Goal: Task Accomplishment & Management: Use online tool/utility

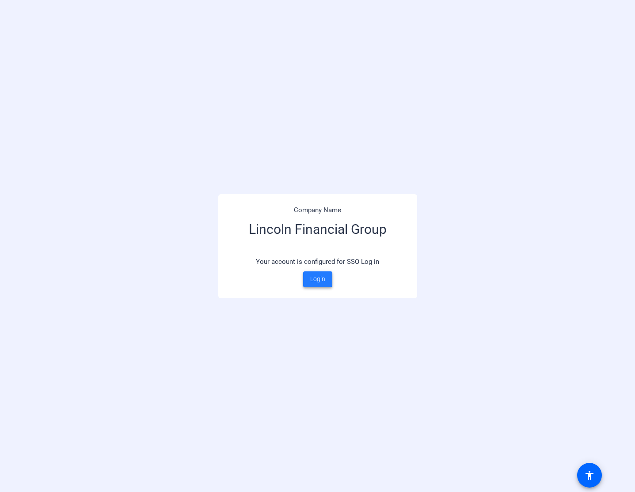
click at [317, 280] on span "Login" at bounding box center [317, 279] width 15 height 9
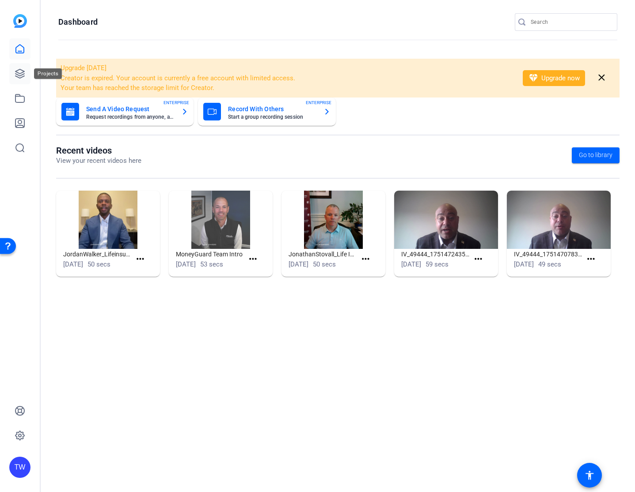
click at [19, 72] on icon at bounding box center [20, 73] width 11 height 11
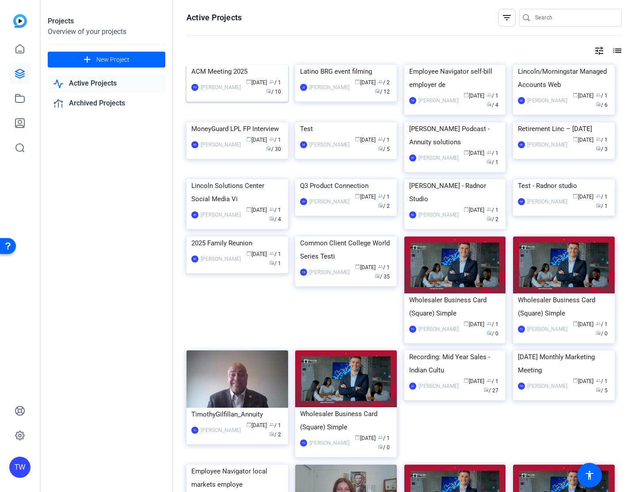
click at [273, 65] on img at bounding box center [237, 65] width 102 height 0
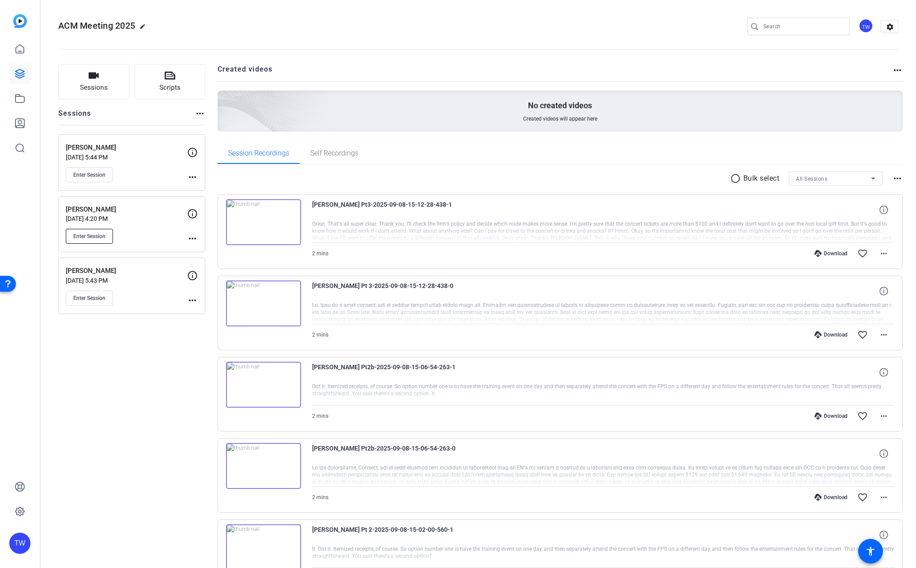
click at [92, 236] on span "Enter Session" at bounding box center [89, 236] width 32 height 7
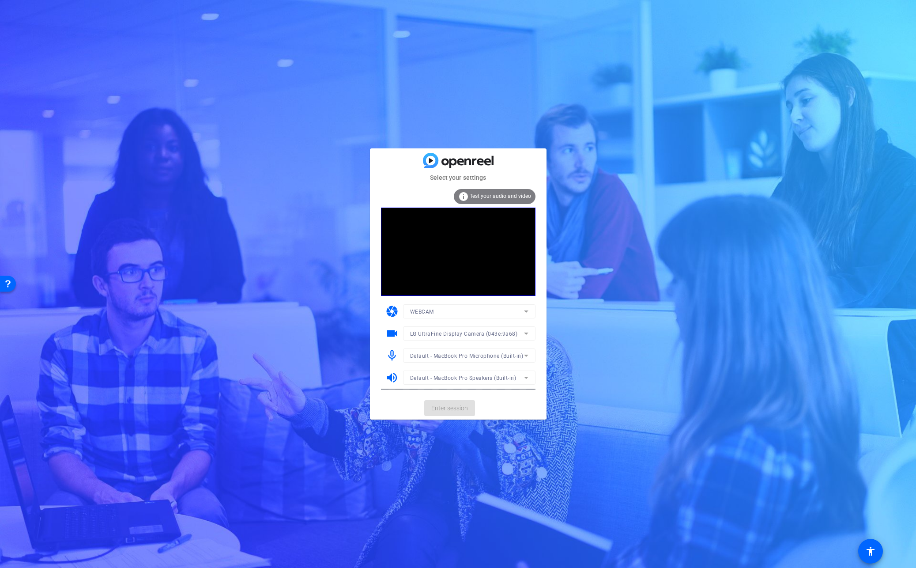
click at [464, 333] on mat-form-field "LG UltraFine Display Camera (043e:9a68)" at bounding box center [469, 333] width 133 height 14
click at [458, 355] on mat-form-field "Default - MacBook Pro Microphone (Built-in)" at bounding box center [469, 355] width 133 height 14
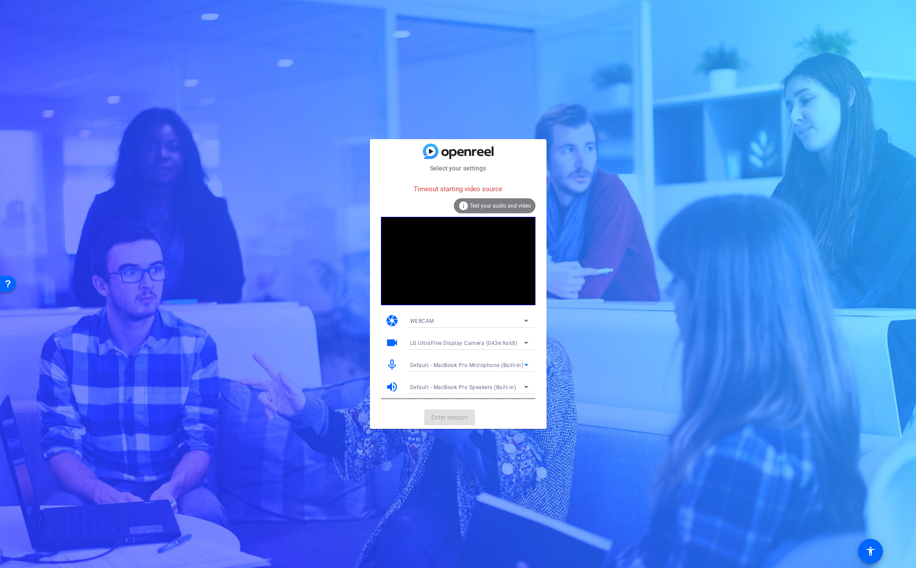
click at [526, 366] on icon at bounding box center [526, 365] width 11 height 11
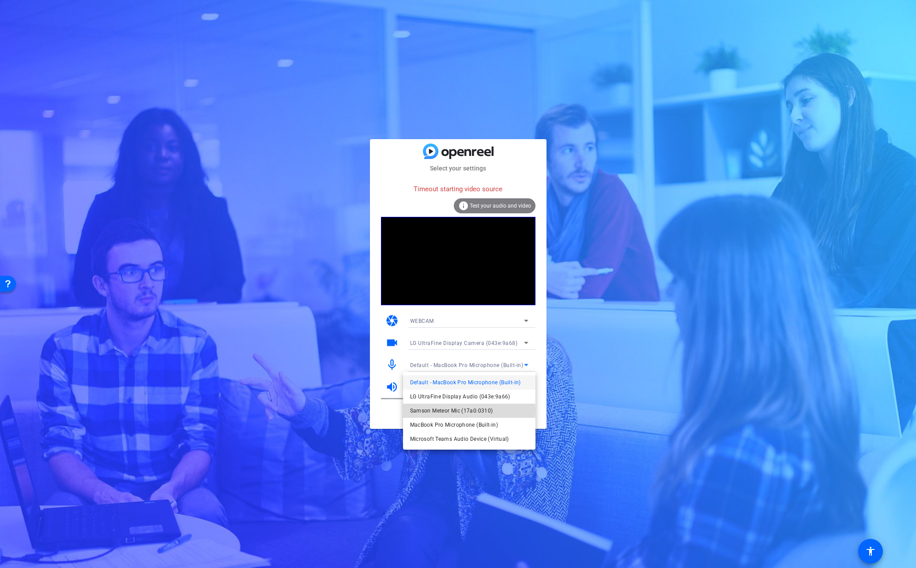
click at [467, 411] on span "Samson Meteor Mic (17a0:0310)" at bounding box center [451, 410] width 83 height 11
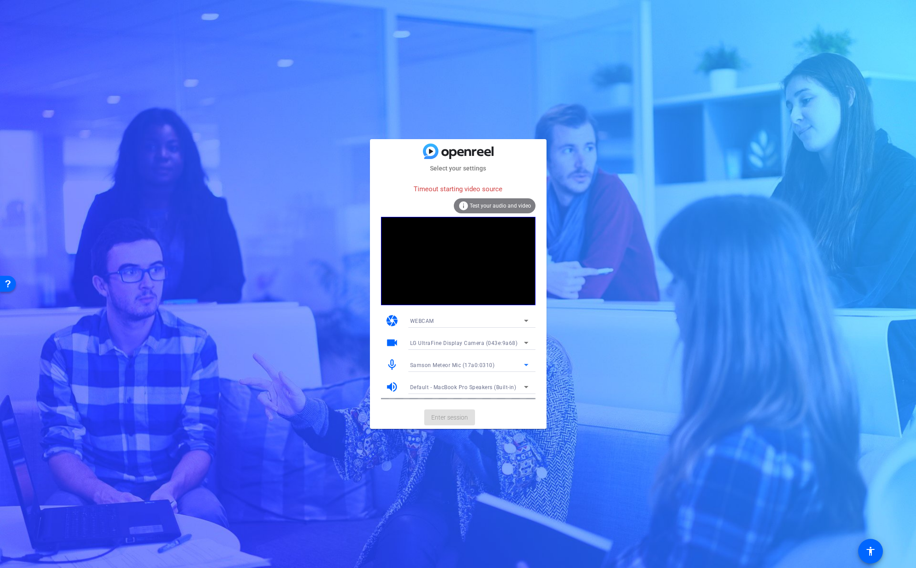
click at [464, 342] on span "LG UltraFine Display Camera (043e:9a68)" at bounding box center [464, 343] width 108 height 6
click at [454, 376] on span "FaceTime HD Camera (3A71:F4B5)" at bounding box center [454, 374] width 89 height 11
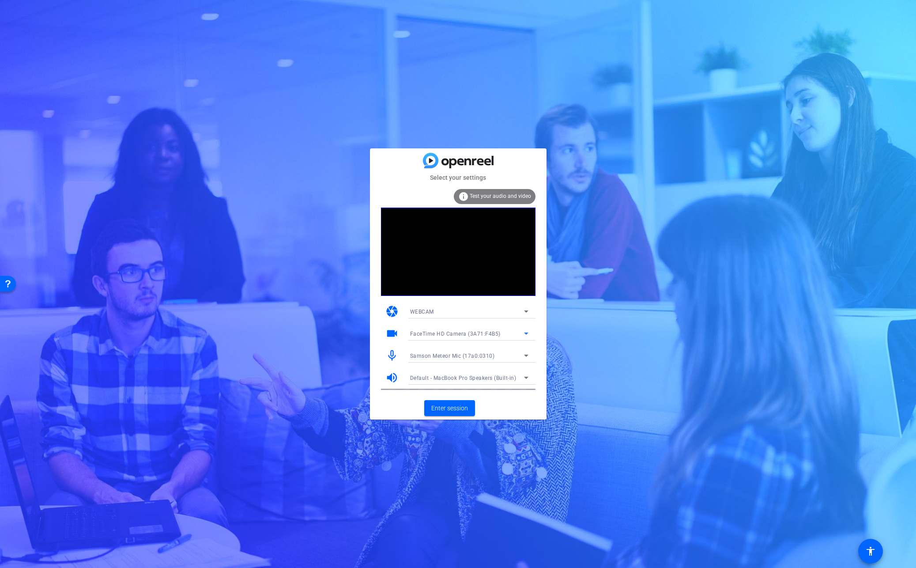
click at [526, 312] on icon at bounding box center [526, 311] width 4 height 2
click at [543, 311] on div at bounding box center [458, 284] width 916 height 568
click at [483, 333] on span "FaceTime HD Camera (3A71:F4B5)" at bounding box center [455, 334] width 91 height 6
click at [465, 353] on span "LG UltraFine Display Camera (043e:9a68)" at bounding box center [463, 351] width 106 height 11
click at [453, 408] on span "Enter session" at bounding box center [450, 408] width 37 height 9
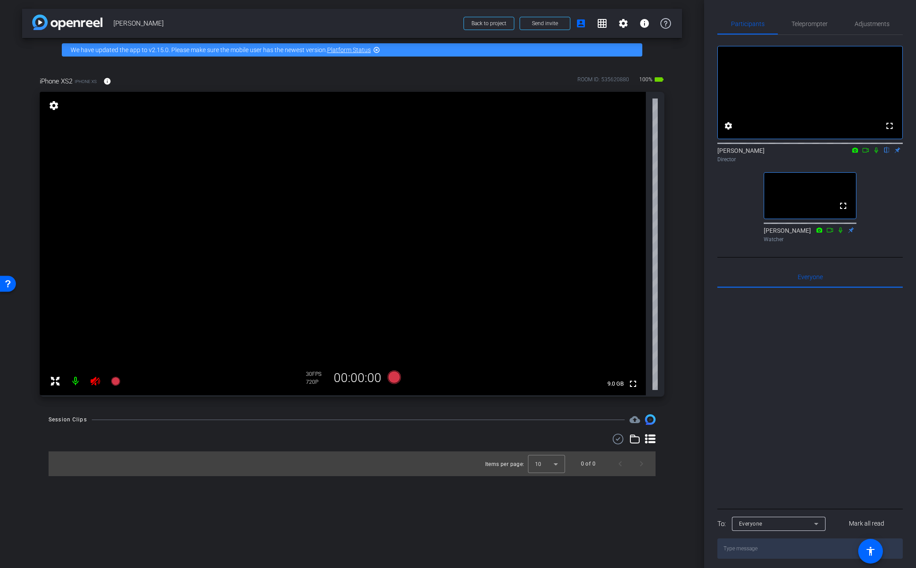
click at [94, 382] on icon at bounding box center [95, 381] width 9 height 9
click at [872, 23] on span "Adjustments" at bounding box center [872, 24] width 35 height 6
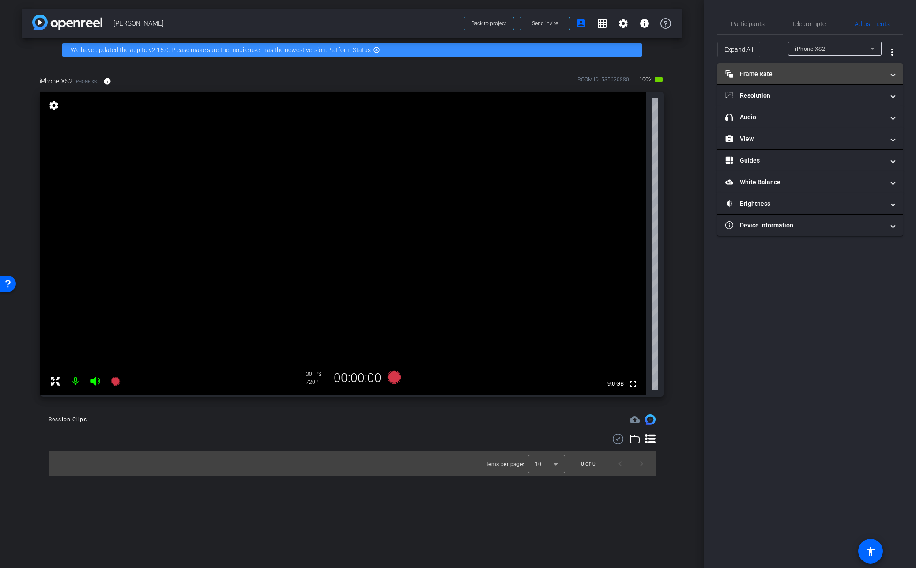
click at [893, 74] on span at bounding box center [894, 73] width 4 height 9
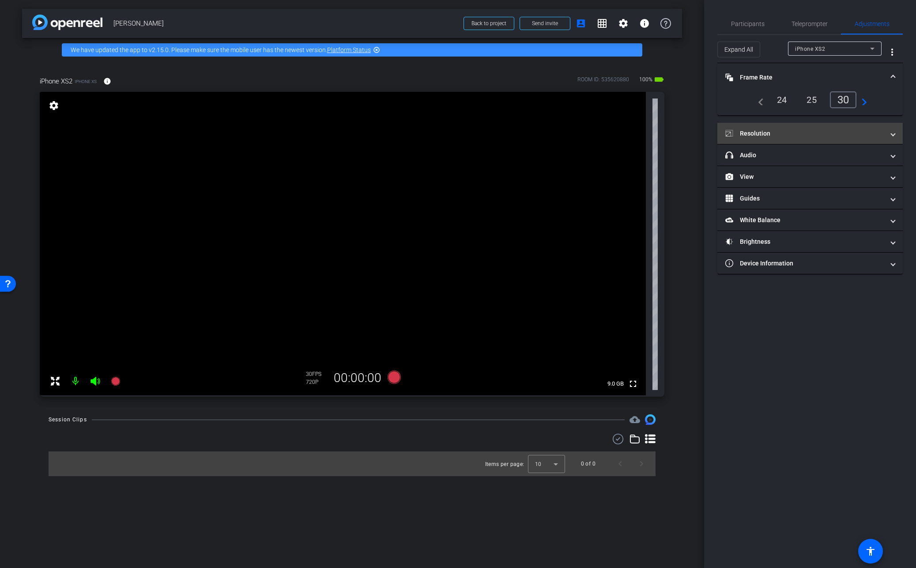
click at [890, 135] on span "Resolution" at bounding box center [809, 133] width 166 height 9
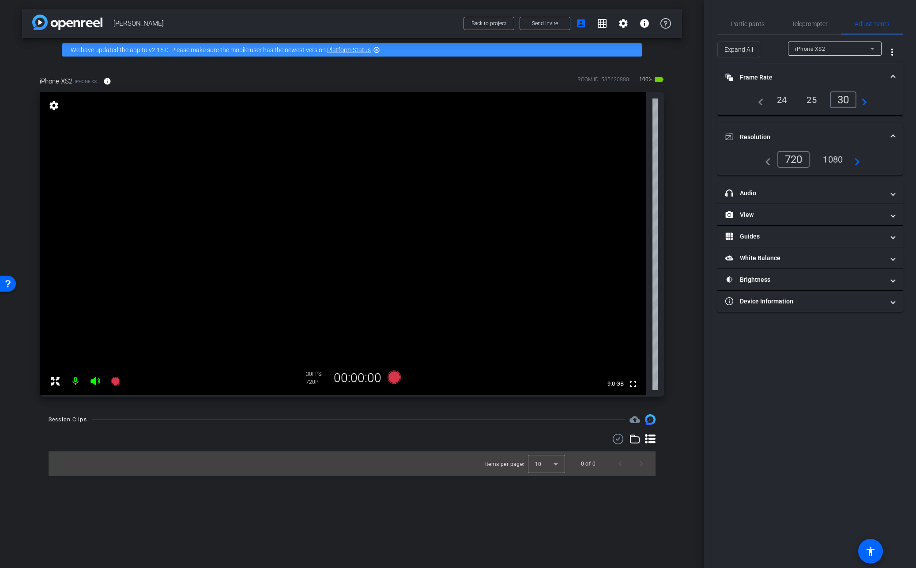
click at [833, 157] on div "1080" at bounding box center [833, 159] width 33 height 15
click at [866, 64] on mat-expansion-panel-header "Frame Rate Frame Rate" at bounding box center [811, 77] width 186 height 28
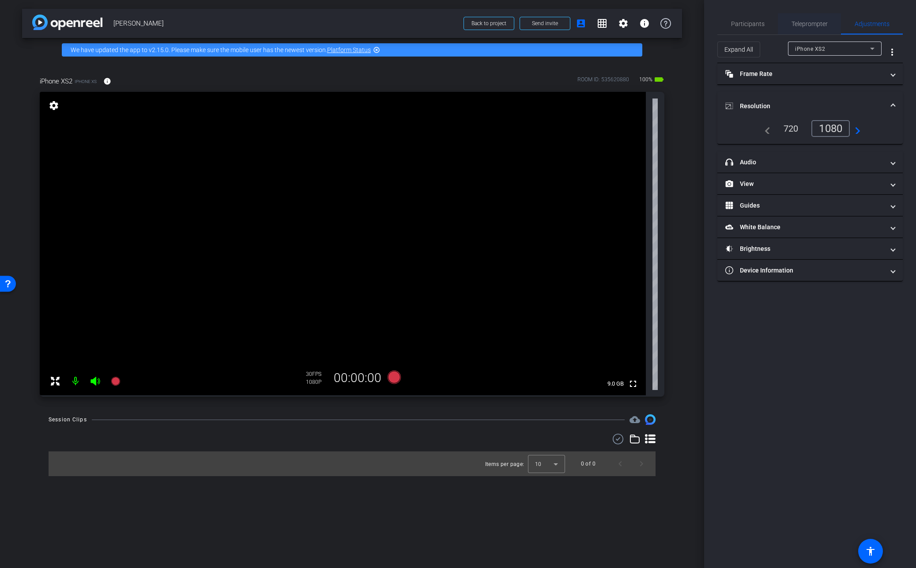
click at [807, 23] on span "Teleprompter" at bounding box center [810, 24] width 36 height 6
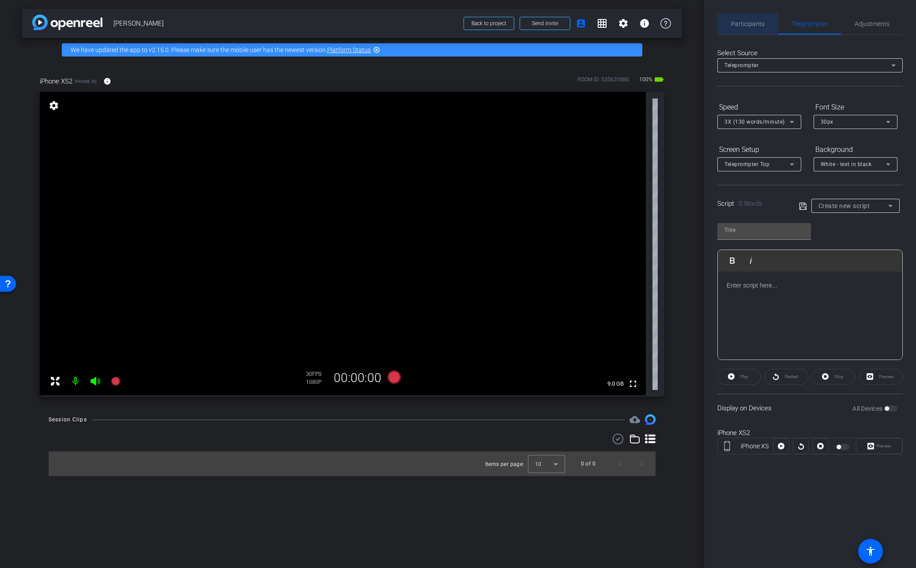
click at [756, 24] on span "Participants" at bounding box center [748, 24] width 34 height 6
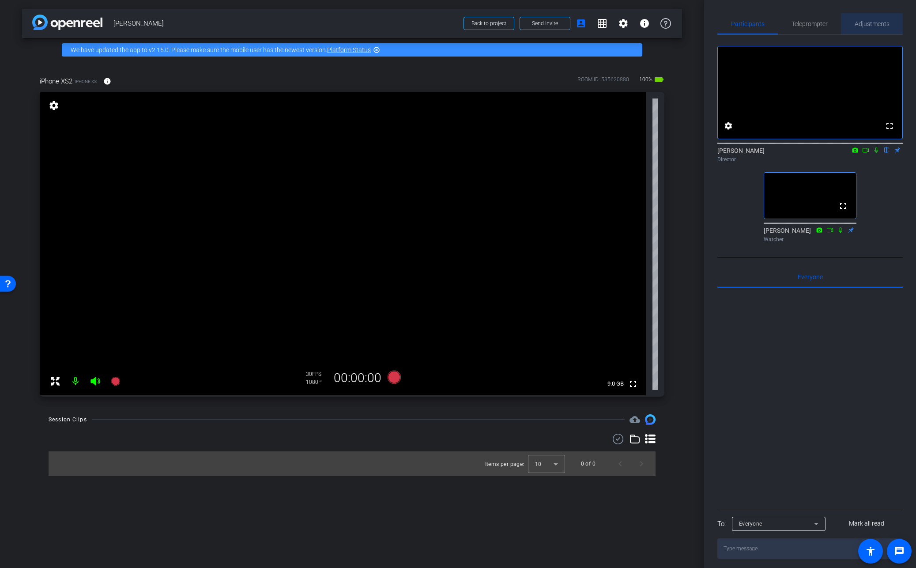
click at [875, 23] on span "Adjustments" at bounding box center [872, 24] width 35 height 6
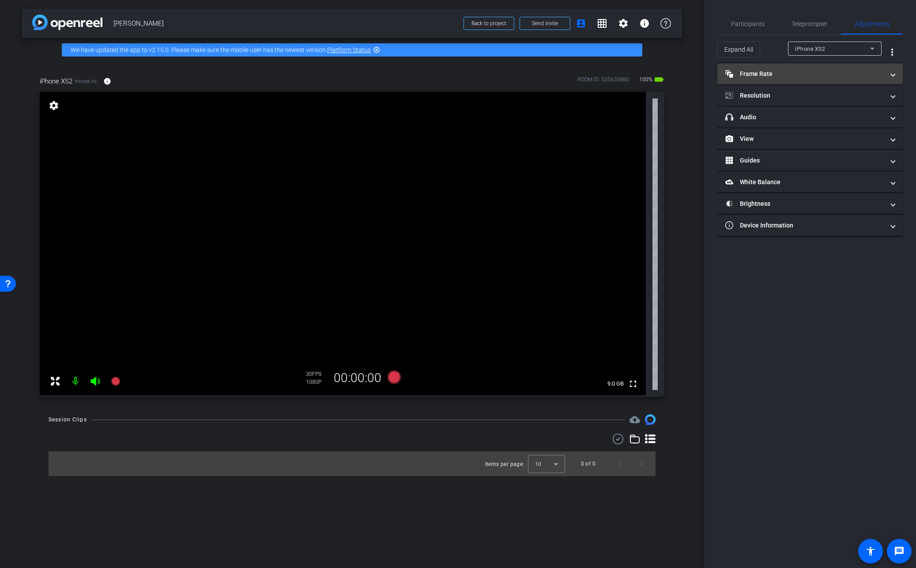
click at [762, 75] on mat-panel-title "Frame Rate Frame Rate" at bounding box center [805, 73] width 159 height 9
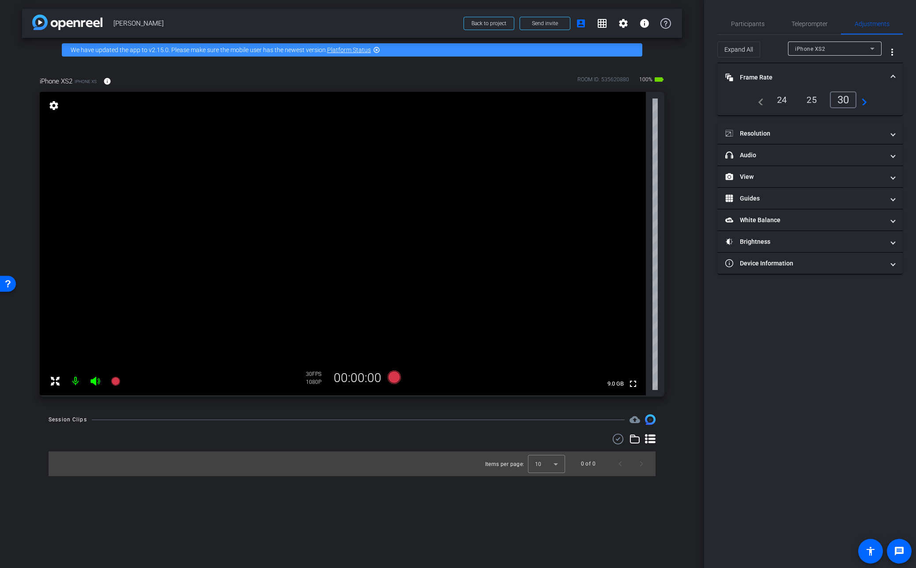
click at [762, 75] on mat-panel-title "Frame Rate Frame Rate" at bounding box center [805, 77] width 159 height 9
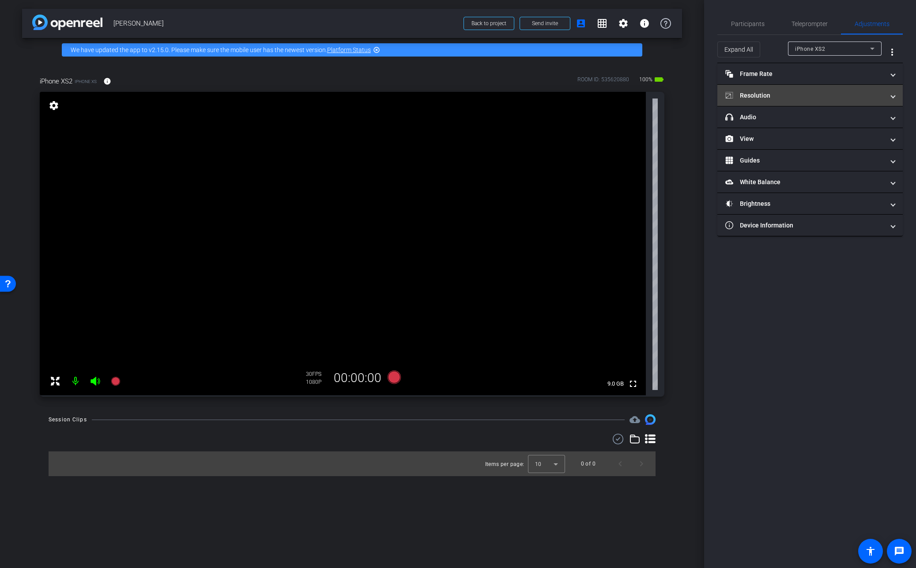
click at [764, 95] on mat-panel-title "Resolution" at bounding box center [805, 95] width 159 height 9
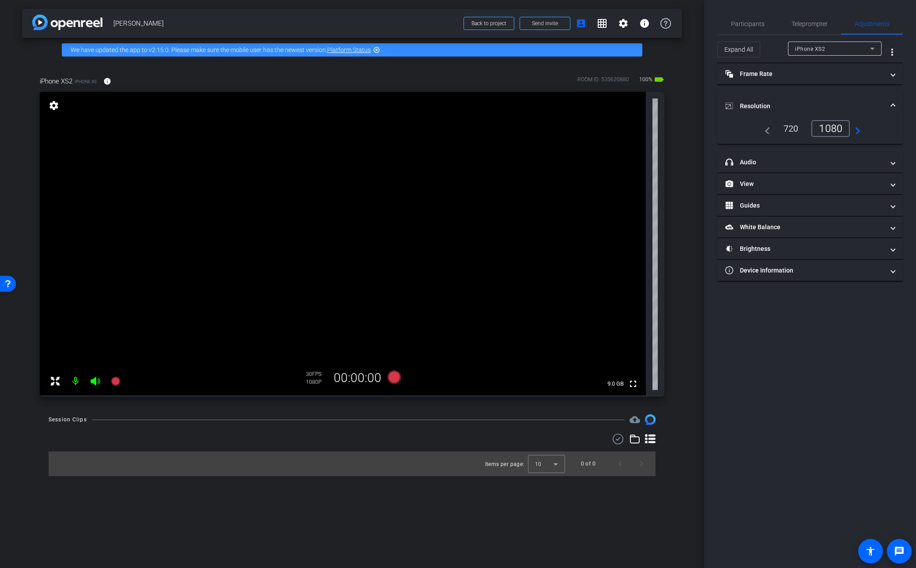
click at [764, 95] on mat-expansion-panel-header "Resolution" at bounding box center [811, 106] width 186 height 28
click at [110, 81] on mat-icon "info" at bounding box center [107, 81] width 8 height 8
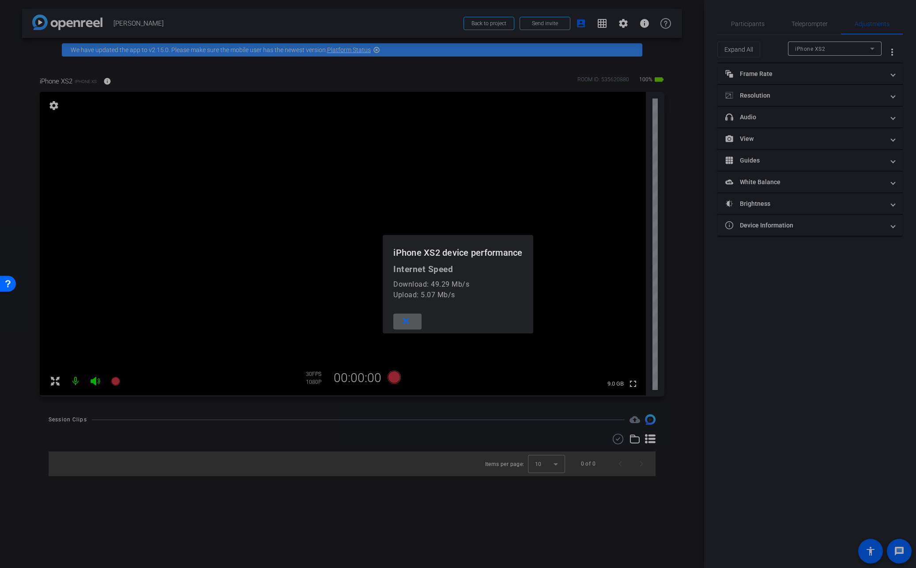
click at [405, 322] on mat-icon "close" at bounding box center [406, 321] width 11 height 11
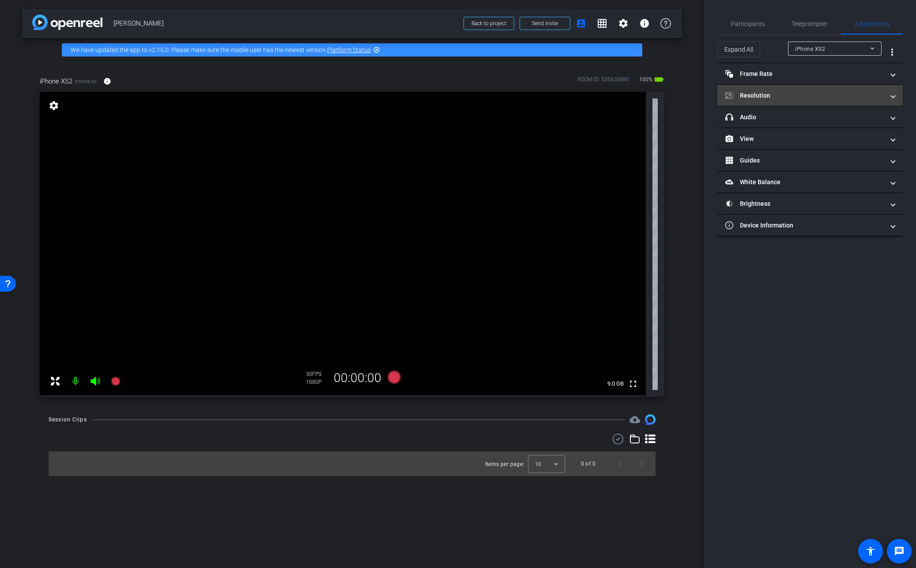
click at [760, 95] on mat-panel-title "Resolution" at bounding box center [805, 95] width 159 height 9
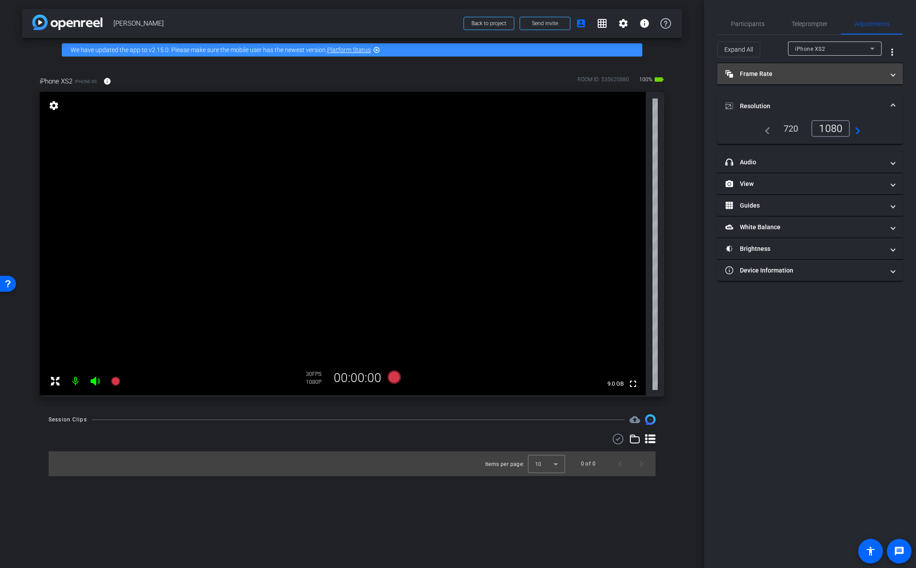
click at [766, 73] on mat-panel-title "Frame Rate Frame Rate" at bounding box center [805, 73] width 159 height 9
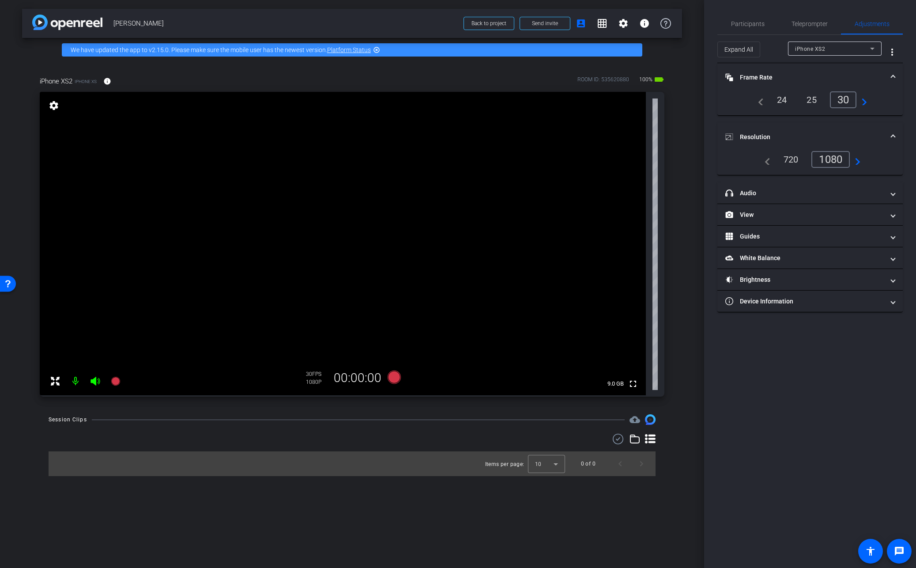
click at [766, 73] on mat-panel-title "Frame Rate Frame Rate" at bounding box center [805, 77] width 159 height 9
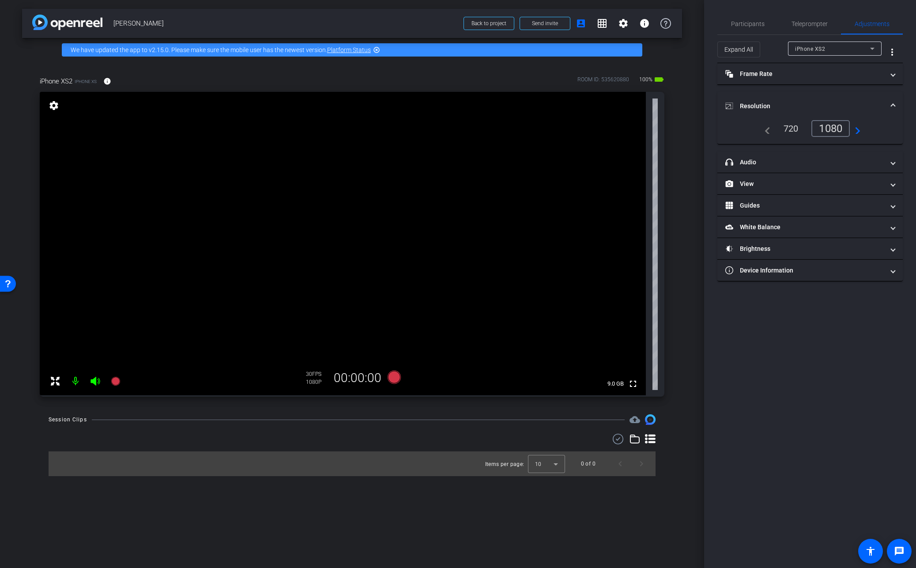
click at [755, 107] on mat-panel-title "Resolution" at bounding box center [805, 106] width 159 height 9
drag, startPoint x: 394, startPoint y: 377, endPoint x: 406, endPoint y: 387, distance: 16.1
click at [413, 378] on div "iPhone XS2 iPhone XS info ROOM ID: 535620880 95% battery_std fullscreen setting…" at bounding box center [352, 234] width 625 height 326
click at [395, 379] on icon at bounding box center [393, 377] width 13 height 13
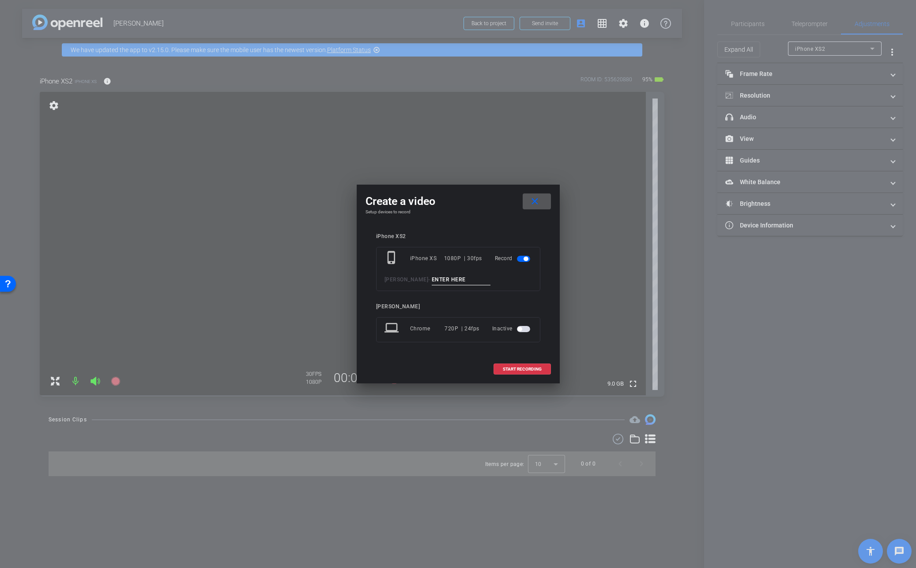
click at [465, 275] on input at bounding box center [461, 279] width 59 height 11
type input "[PERSON_NAME] Take 1"
click at [518, 369] on span "START RECORDING" at bounding box center [522, 369] width 39 height 4
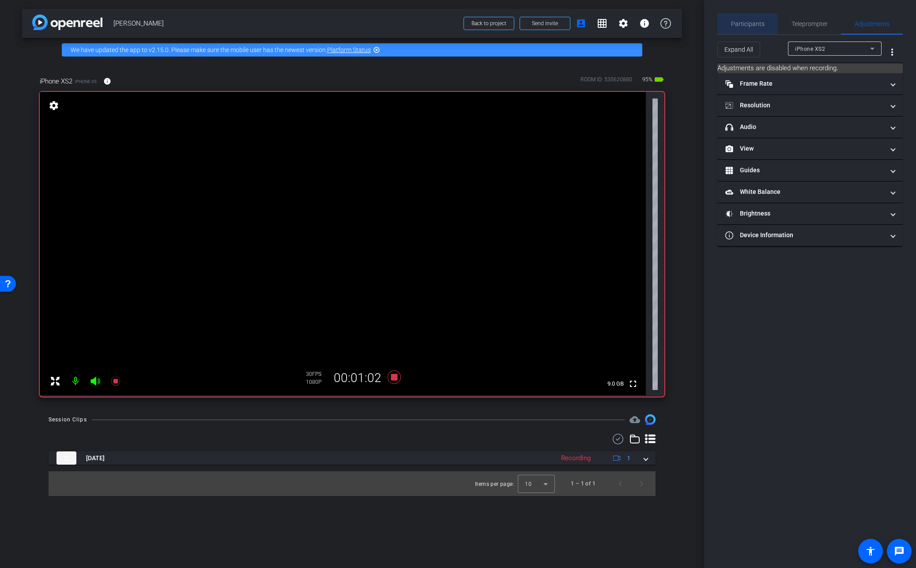
click at [748, 24] on span "Participants" at bounding box center [748, 24] width 34 height 6
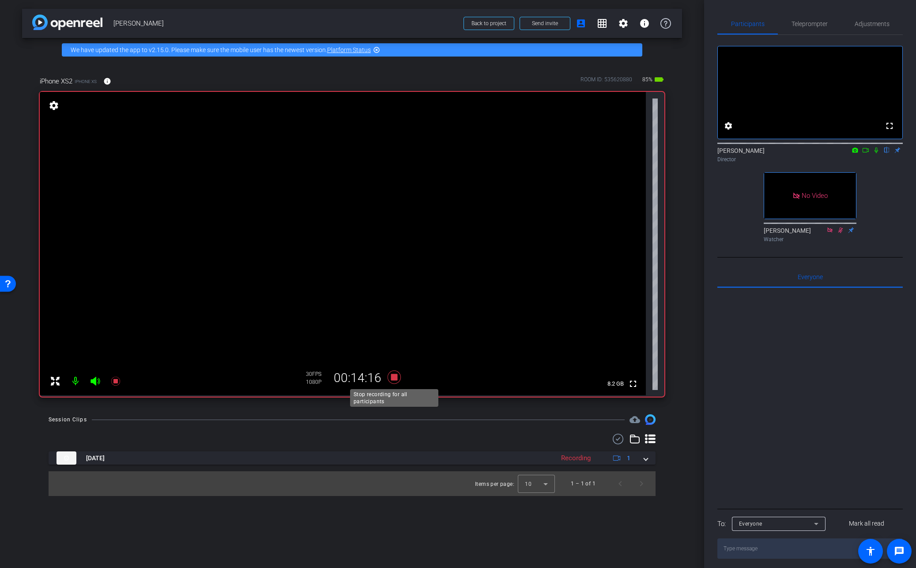
click at [394, 378] on icon at bounding box center [393, 377] width 13 height 13
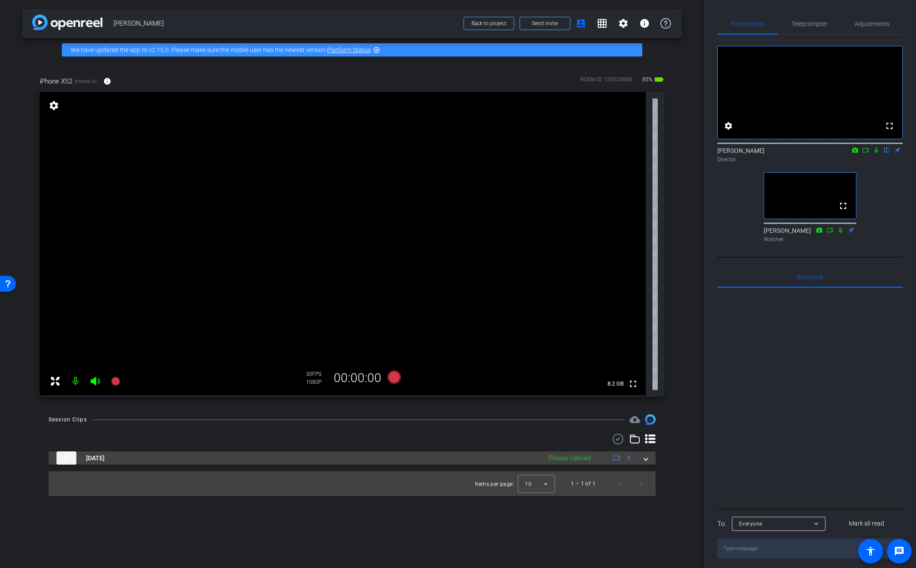
click at [646, 459] on span at bounding box center [646, 458] width 4 height 9
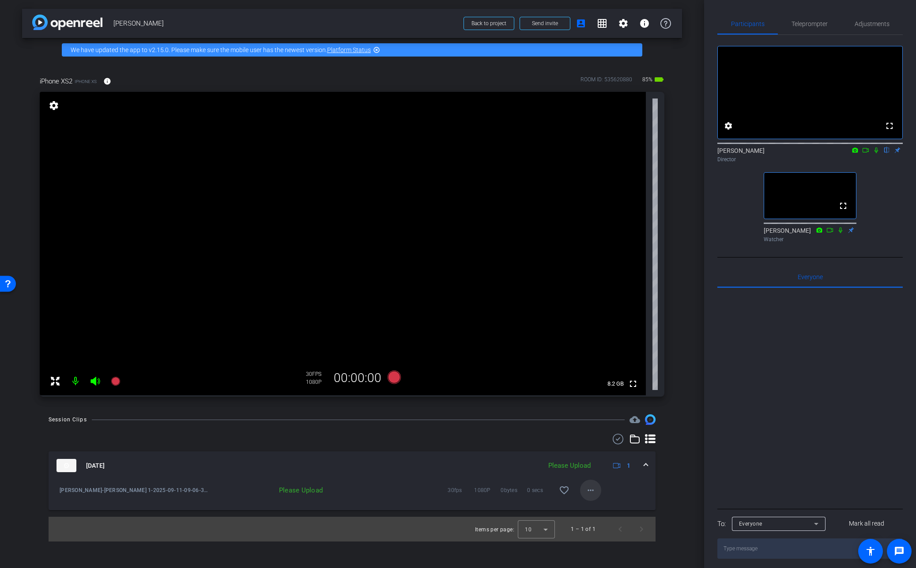
click at [591, 490] on mat-icon "more_horiz" at bounding box center [591, 490] width 11 height 11
click at [598, 507] on span "Upload" at bounding box center [604, 509] width 35 height 11
click at [394, 379] on icon at bounding box center [393, 377] width 13 height 13
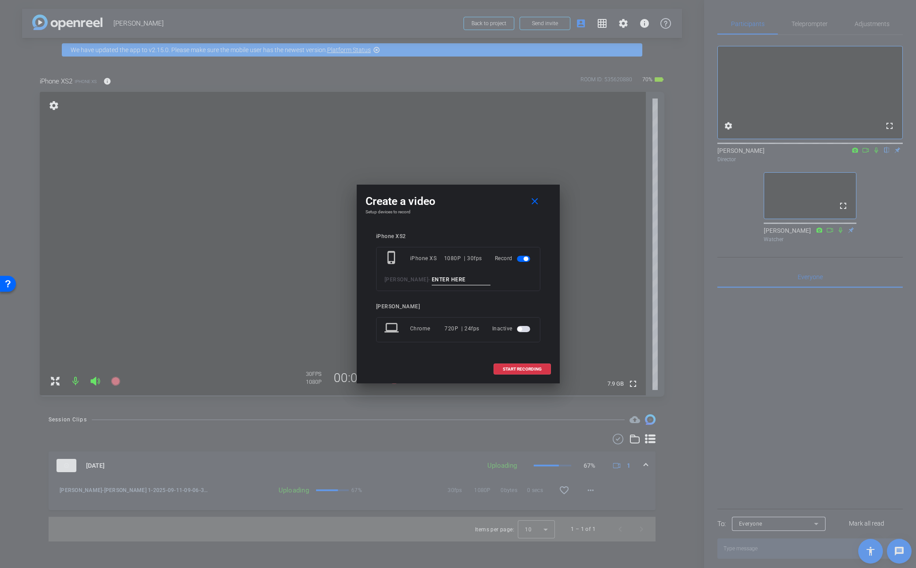
click at [466, 280] on input at bounding box center [461, 279] width 59 height 11
type input "[PERSON_NAME] Take 2"
click at [525, 367] on span "START RECORDING" at bounding box center [522, 369] width 39 height 4
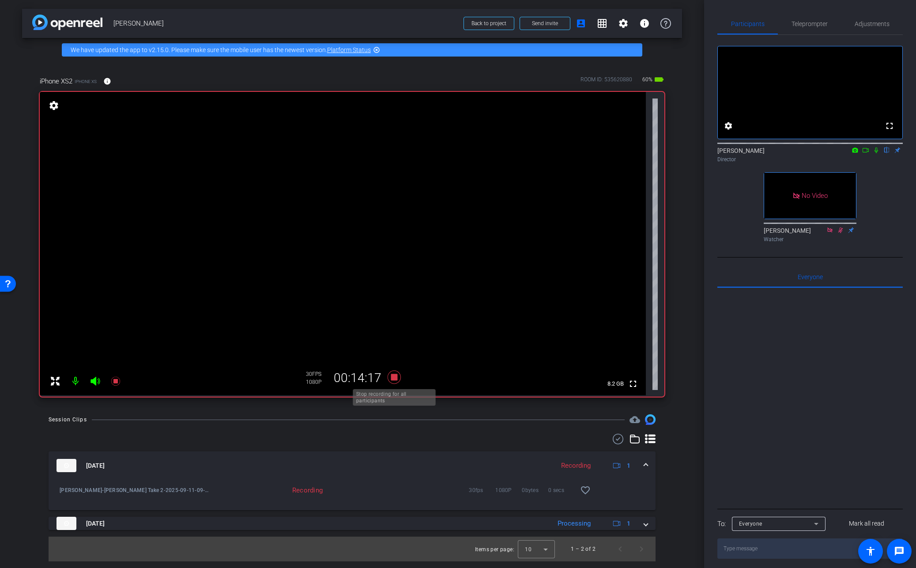
click at [394, 376] on icon at bounding box center [393, 377] width 13 height 13
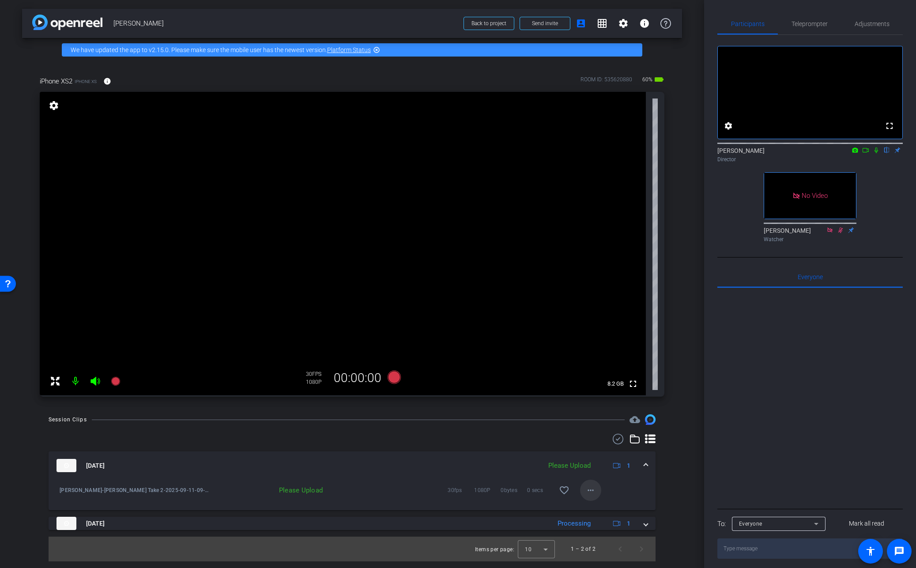
click at [591, 491] on mat-icon "more_horiz" at bounding box center [591, 490] width 11 height 11
click at [598, 507] on span "Upload" at bounding box center [604, 509] width 35 height 11
click at [393, 377] on icon at bounding box center [393, 377] width 13 height 13
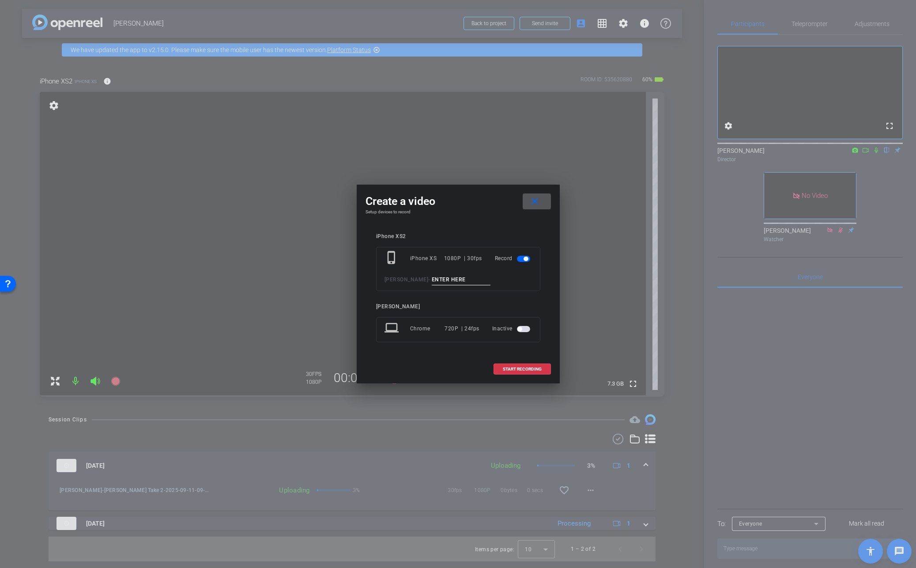
click at [462, 277] on input at bounding box center [461, 279] width 59 height 11
type input "[PERSON_NAME]"
click at [525, 367] on span "START RECORDING" at bounding box center [522, 369] width 39 height 4
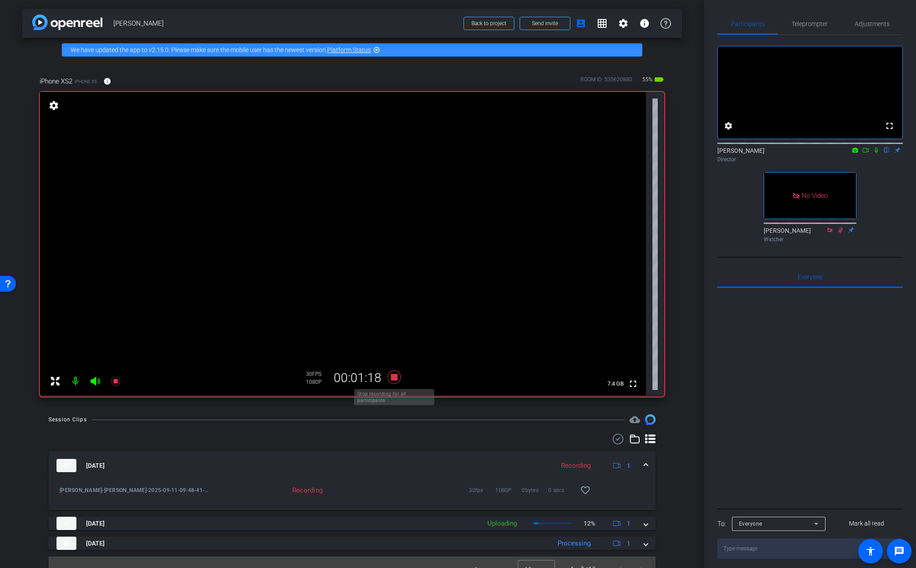
click at [396, 376] on icon at bounding box center [393, 377] width 13 height 13
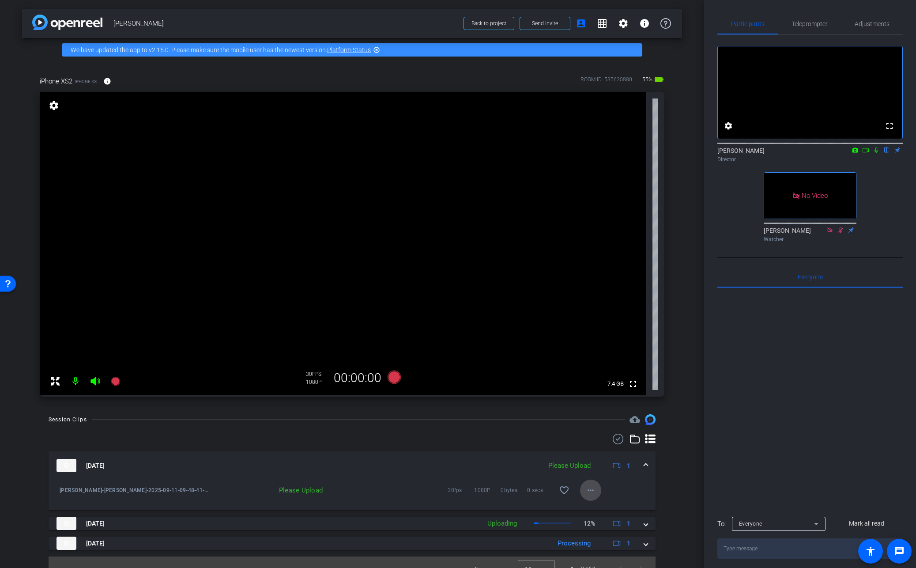
click at [589, 491] on mat-icon "more_horiz" at bounding box center [591, 490] width 11 height 11
click at [598, 506] on span "Upload" at bounding box center [604, 509] width 35 height 11
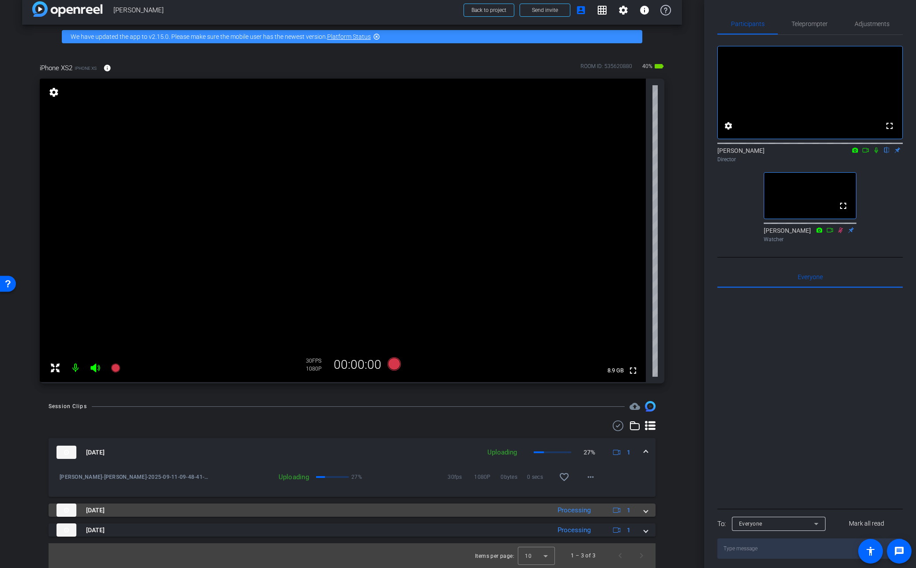
click at [647, 511] on span at bounding box center [646, 510] width 4 height 9
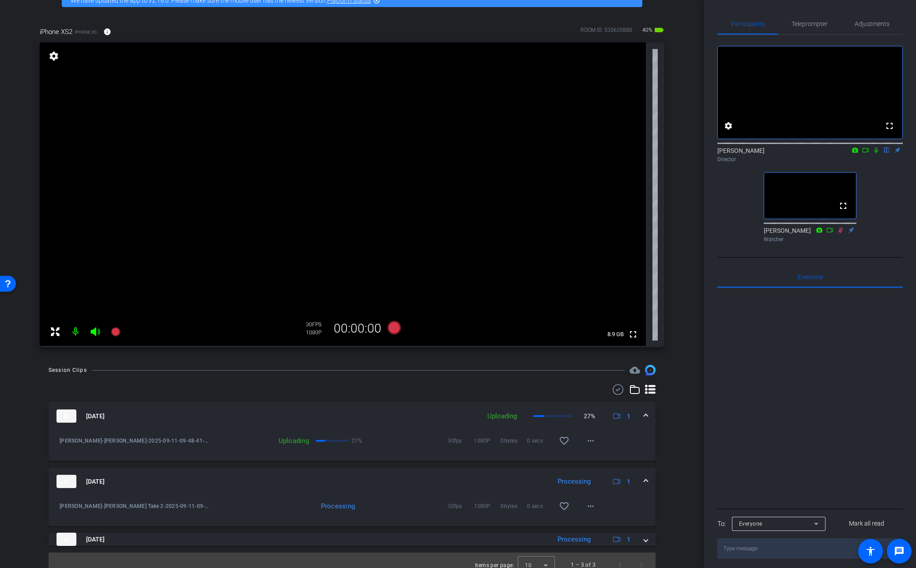
scroll to position [59, 0]
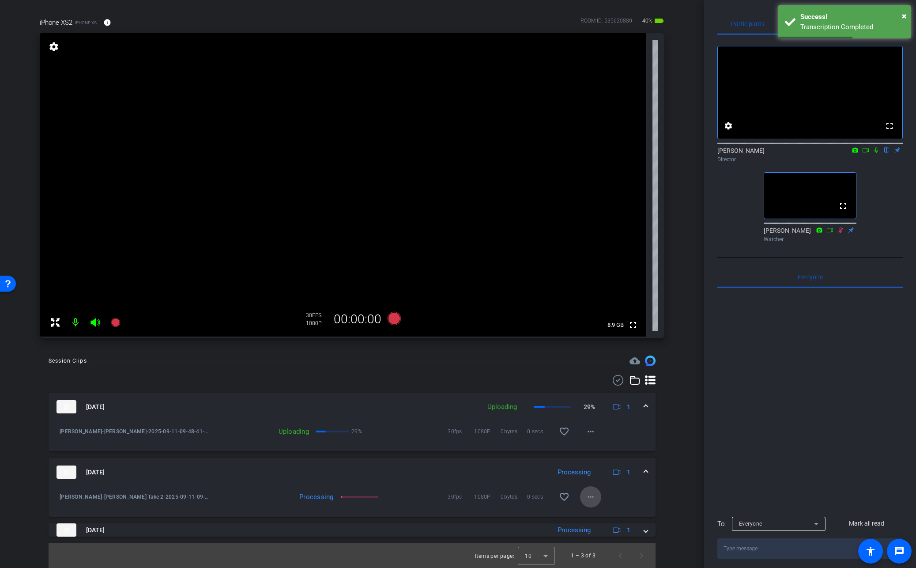
click at [590, 498] on mat-icon "more_horiz" at bounding box center [591, 497] width 11 height 11
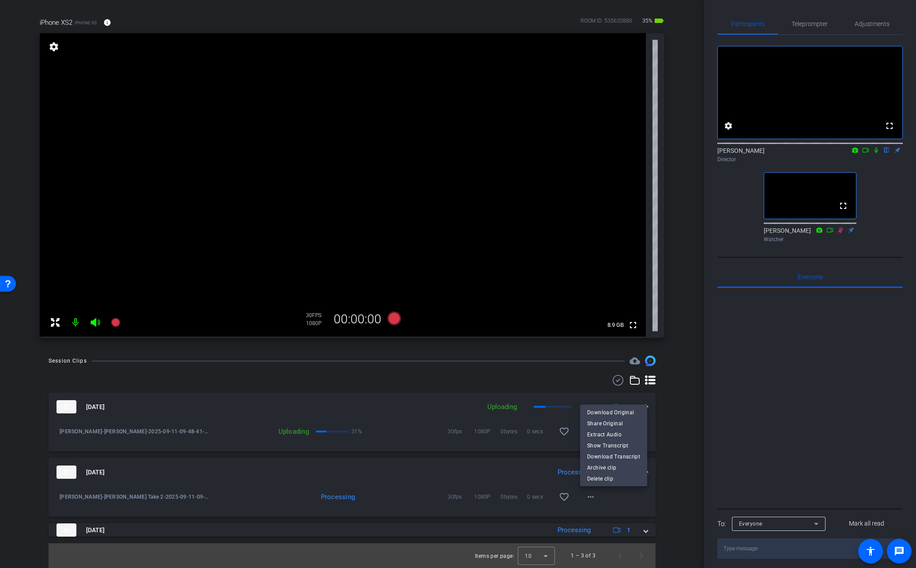
click at [617, 504] on div at bounding box center [458, 284] width 916 height 568
click at [646, 471] on span at bounding box center [646, 472] width 4 height 9
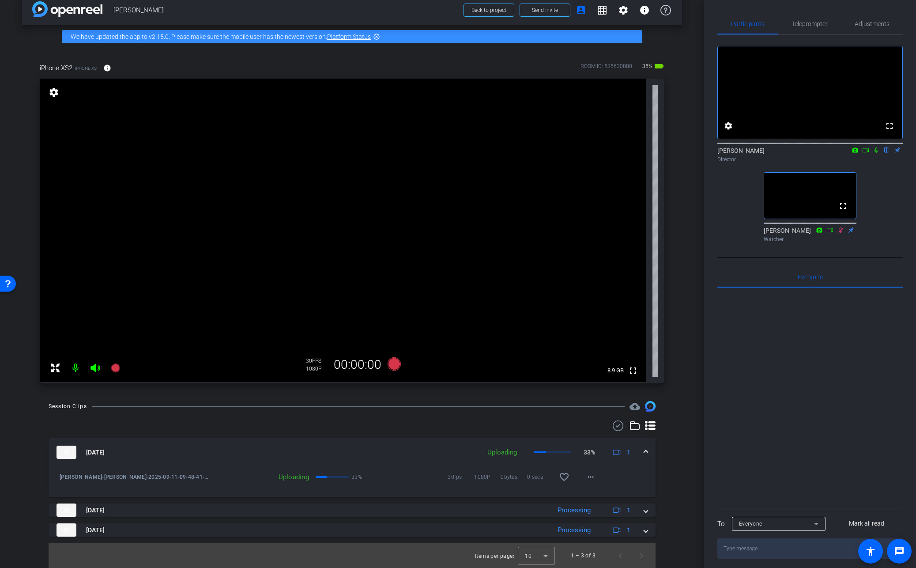
scroll to position [13, 0]
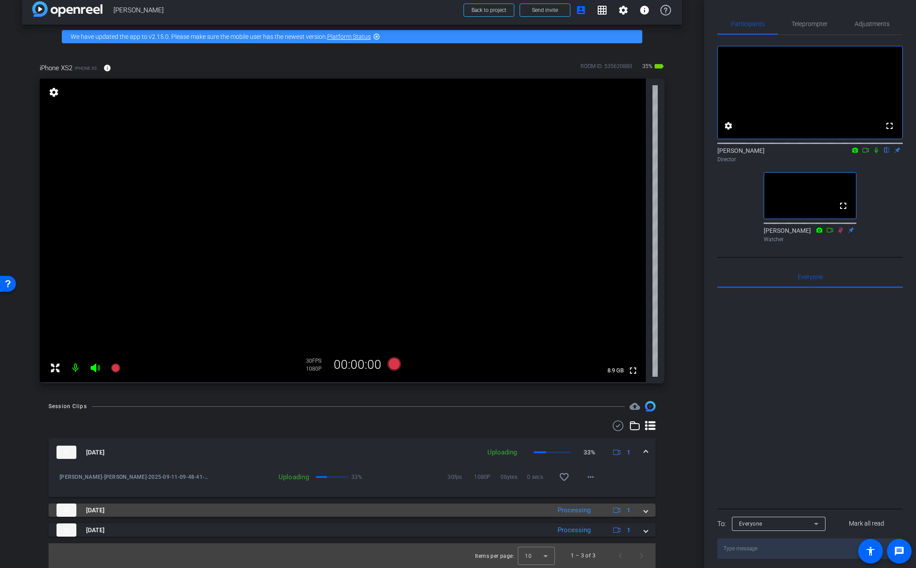
click at [645, 511] on span at bounding box center [646, 510] width 4 height 9
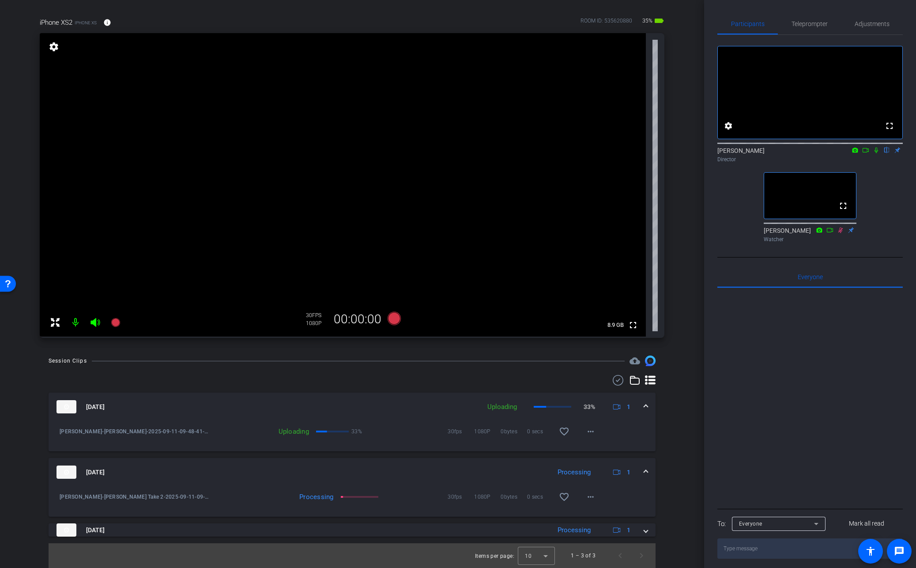
scroll to position [59, 0]
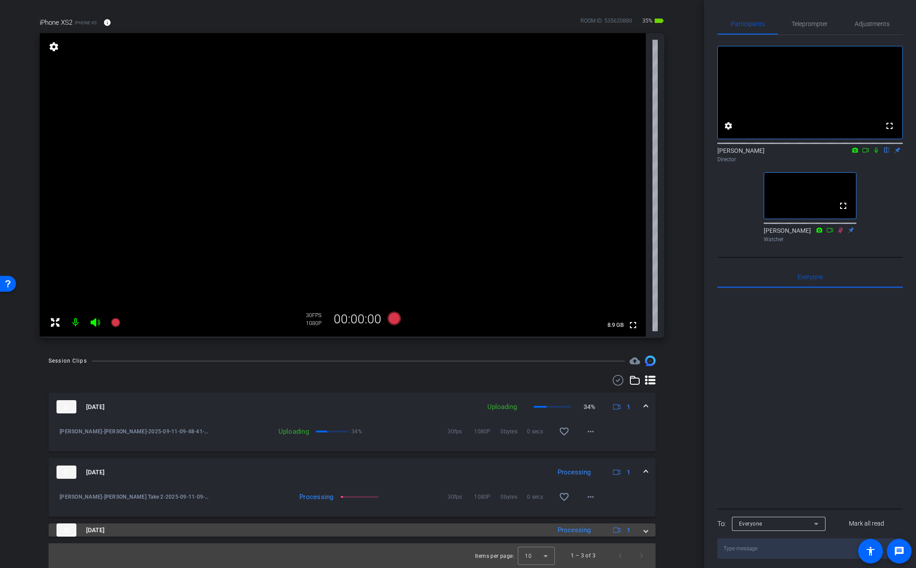
click at [645, 532] on span at bounding box center [646, 530] width 4 height 9
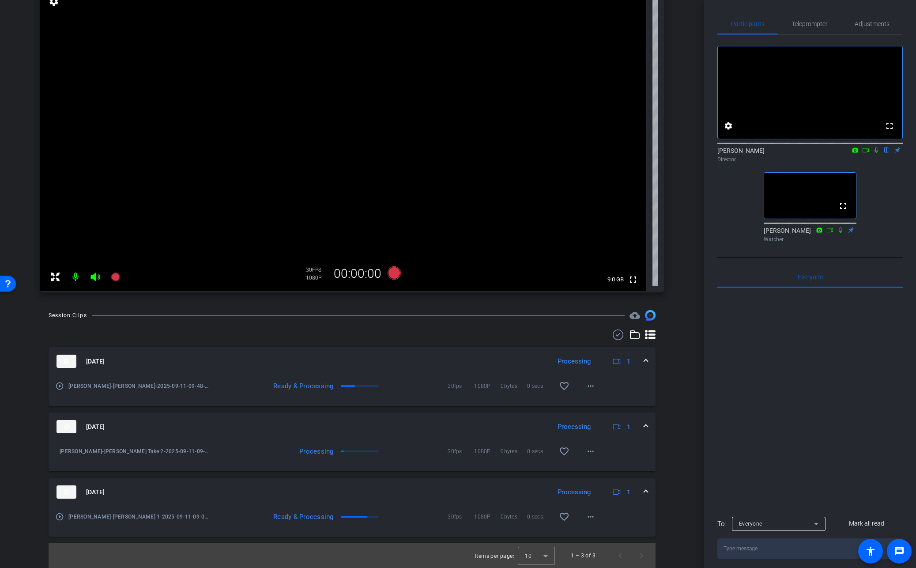
scroll to position [0, 0]
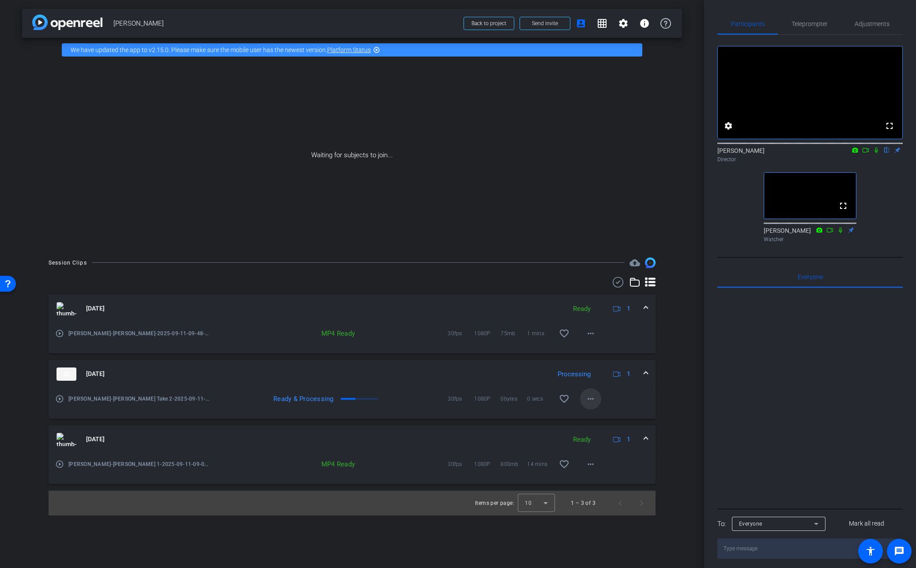
click at [592, 399] on mat-icon "more_horiz" at bounding box center [591, 399] width 11 height 11
click at [592, 399] on div at bounding box center [458, 284] width 916 height 568
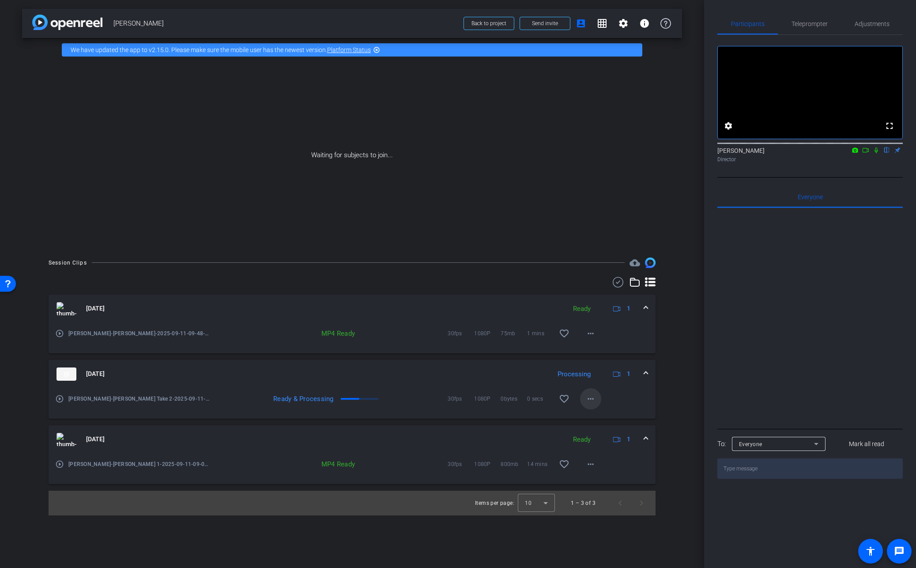
click at [588, 401] on mat-icon "more_horiz" at bounding box center [591, 399] width 11 height 11
click at [671, 392] on div at bounding box center [458, 284] width 916 height 568
click at [477, 24] on span "Back to project" at bounding box center [489, 23] width 35 height 6
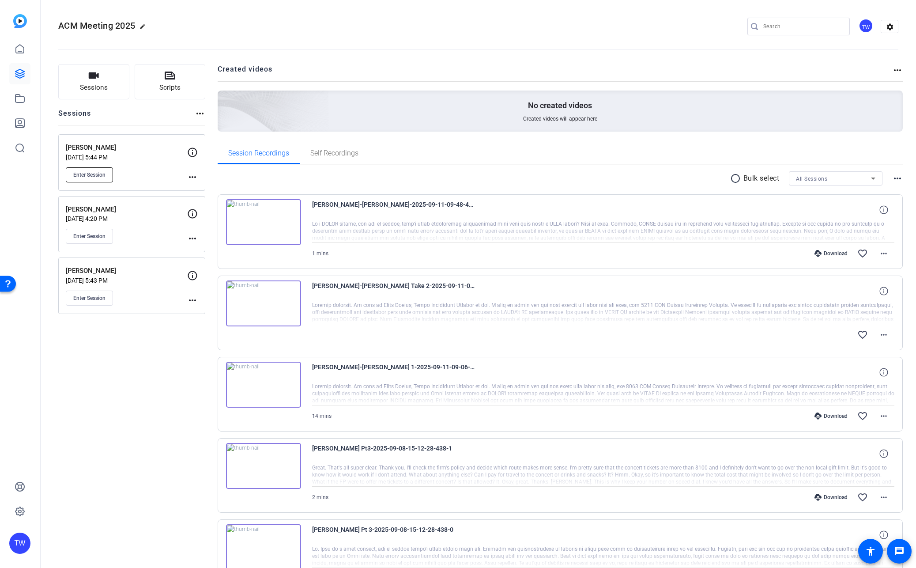
click at [87, 175] on span "Enter Session" at bounding box center [89, 174] width 32 height 7
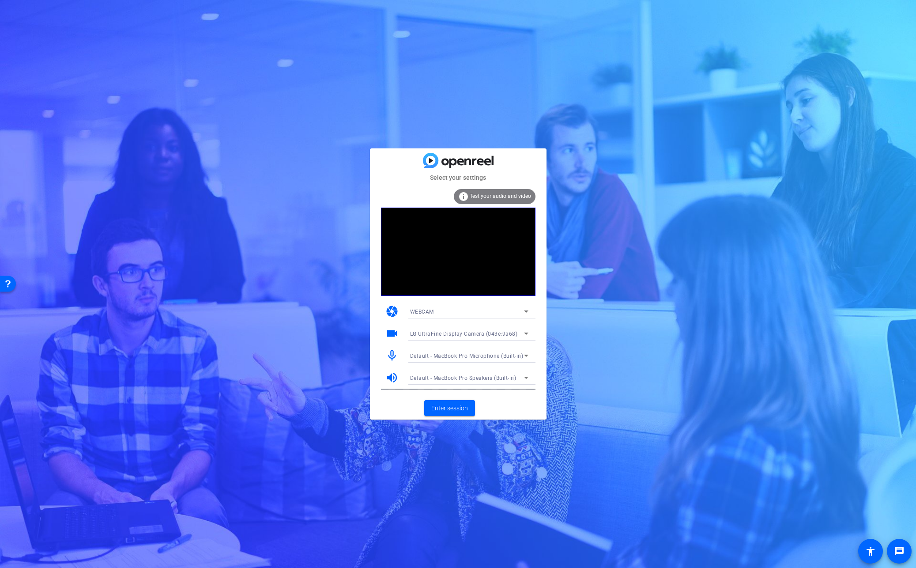
click at [483, 358] on span "Default - MacBook Pro Microphone (Built-in)" at bounding box center [467, 356] width 114 height 6
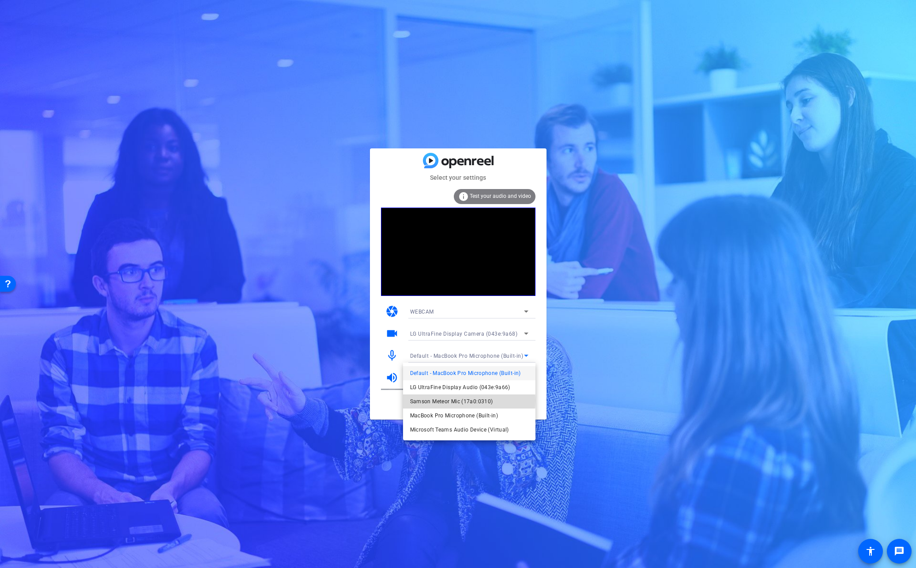
click at [454, 401] on span "Samson Meteor Mic (17a0:0310)" at bounding box center [451, 401] width 83 height 11
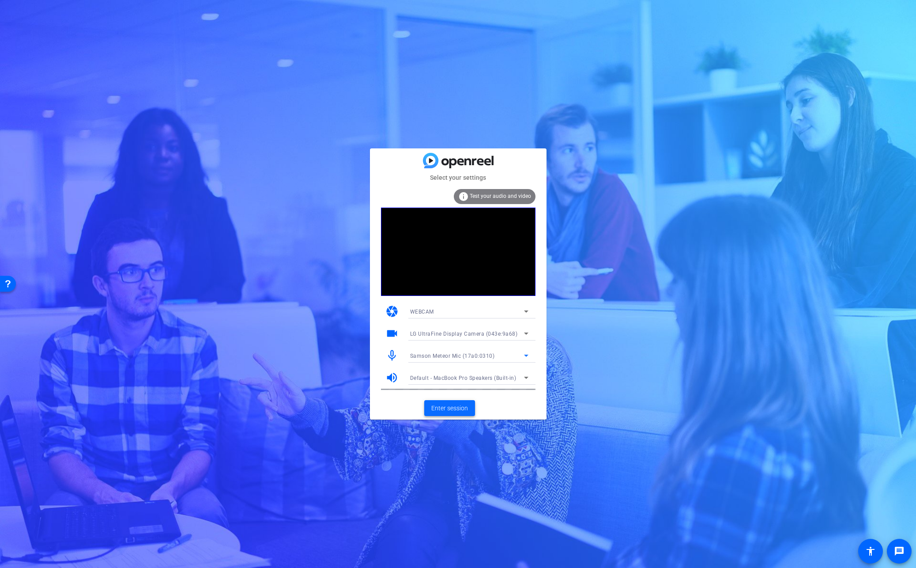
click at [456, 408] on span "Enter session" at bounding box center [450, 408] width 37 height 9
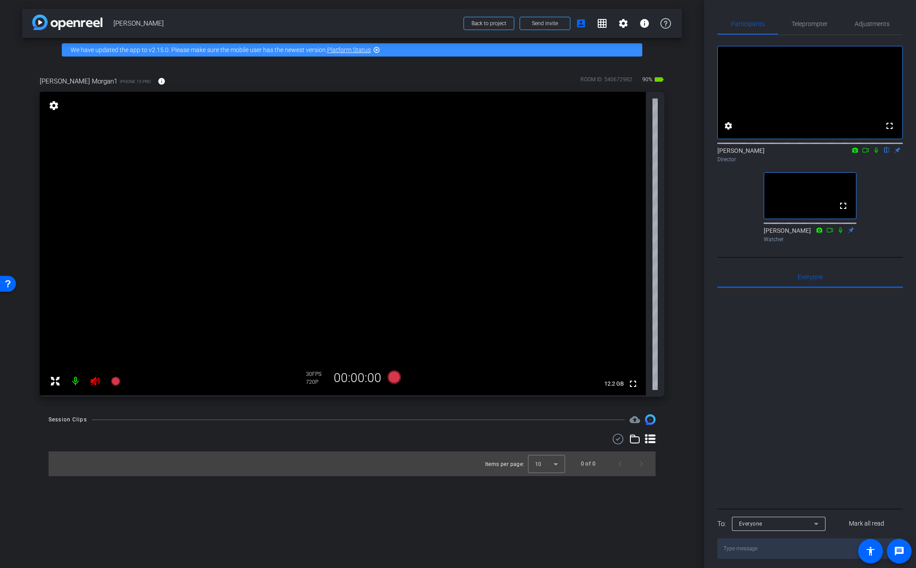
click at [98, 381] on icon at bounding box center [95, 381] width 11 height 11
click at [622, 26] on mat-icon "settings" at bounding box center [623, 23] width 11 height 11
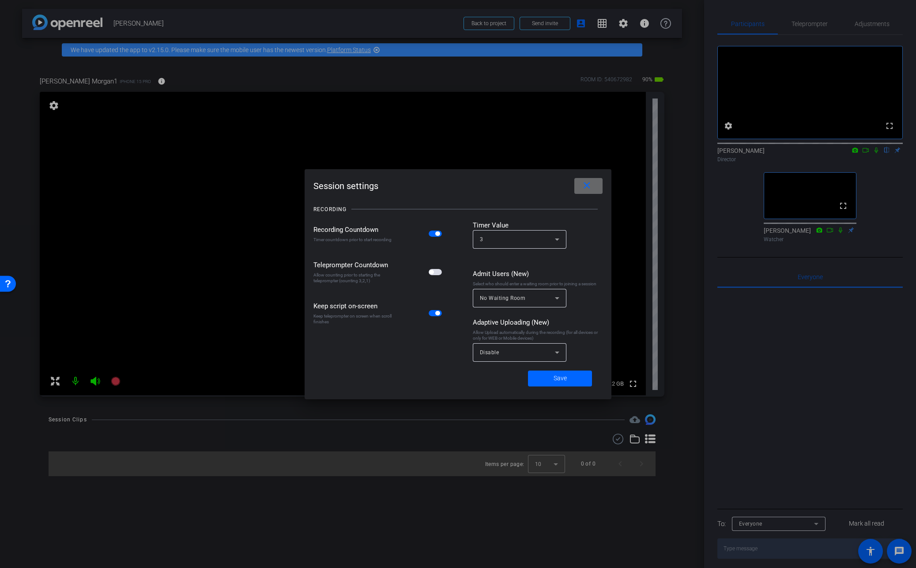
click at [590, 186] on mat-icon "close" at bounding box center [587, 185] width 11 height 11
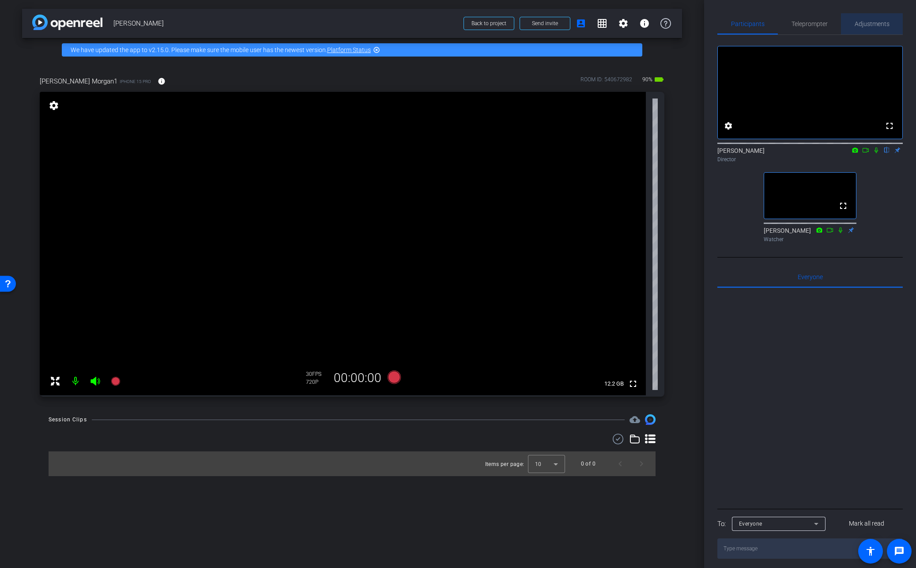
click at [875, 26] on span "Adjustments" at bounding box center [872, 24] width 35 height 6
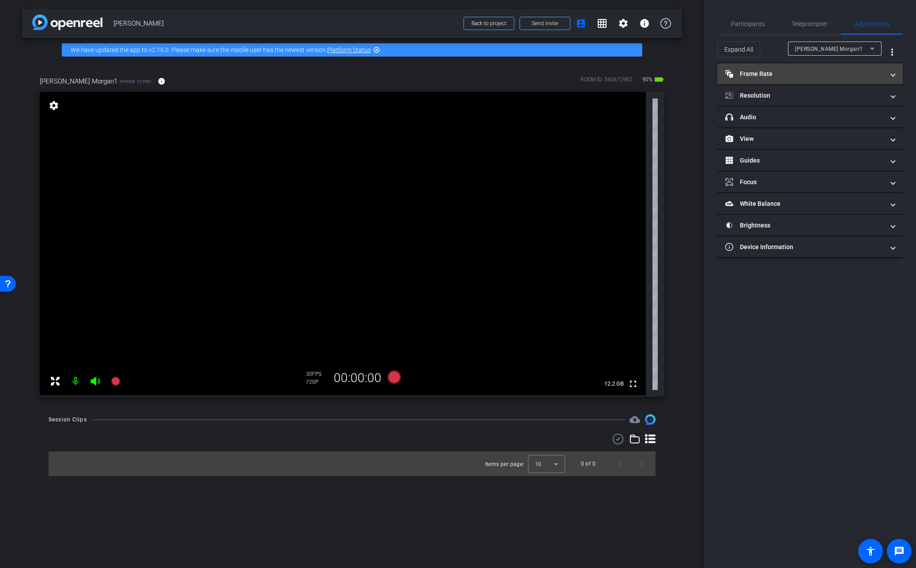
click at [892, 74] on span at bounding box center [894, 73] width 4 height 9
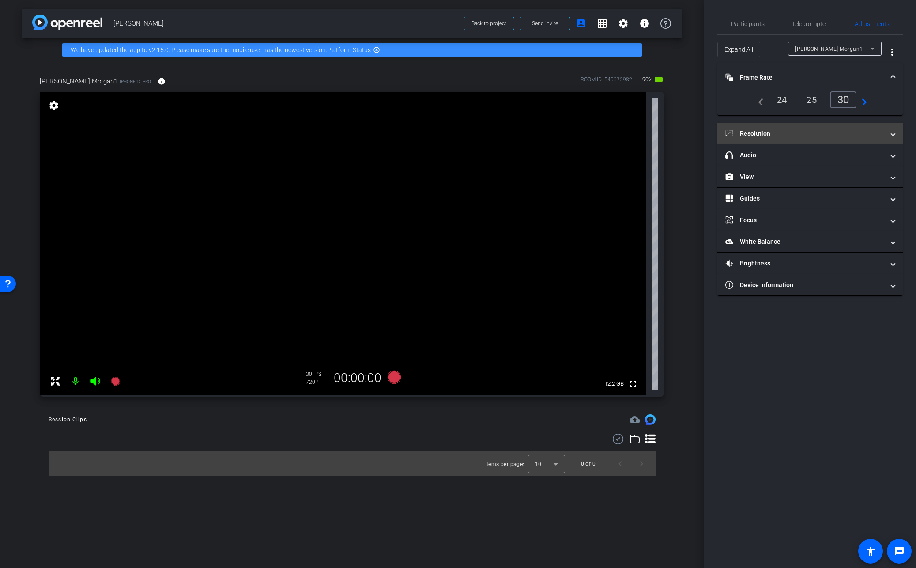
click at [891, 135] on span "Resolution" at bounding box center [809, 133] width 166 height 9
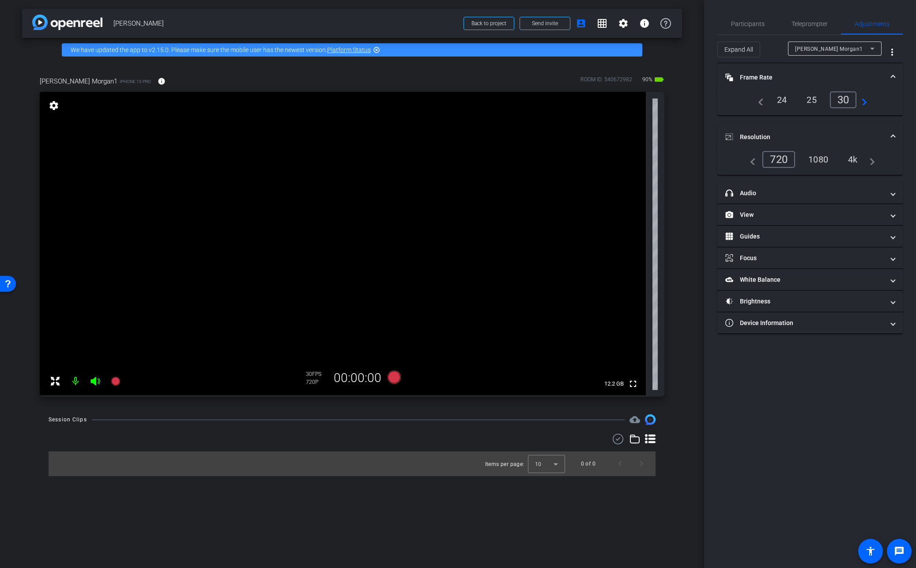
click at [822, 161] on div "1080" at bounding box center [818, 159] width 33 height 15
click at [811, 163] on div "1080" at bounding box center [816, 159] width 38 height 17
click at [894, 77] on span at bounding box center [894, 77] width 4 height 9
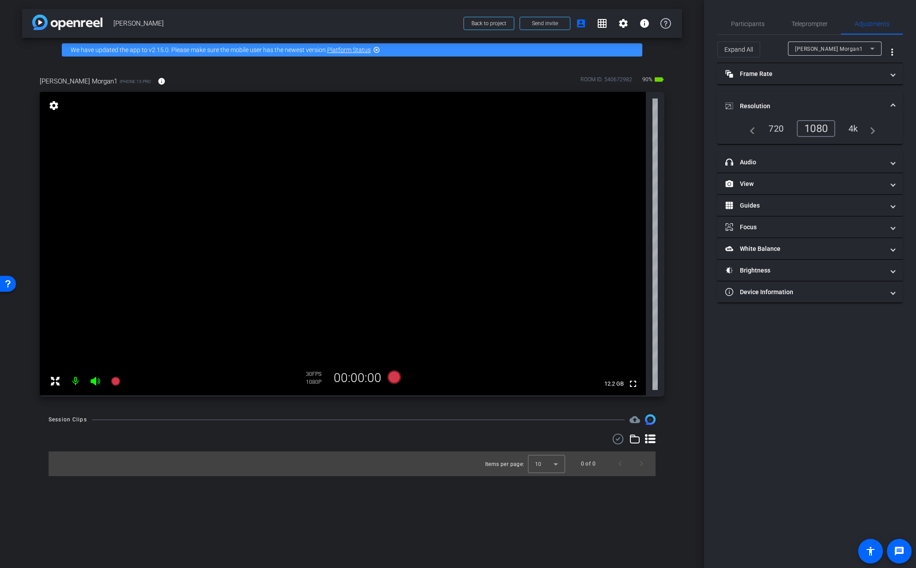
click at [896, 105] on mat-expansion-panel-header "Resolution" at bounding box center [811, 106] width 186 height 28
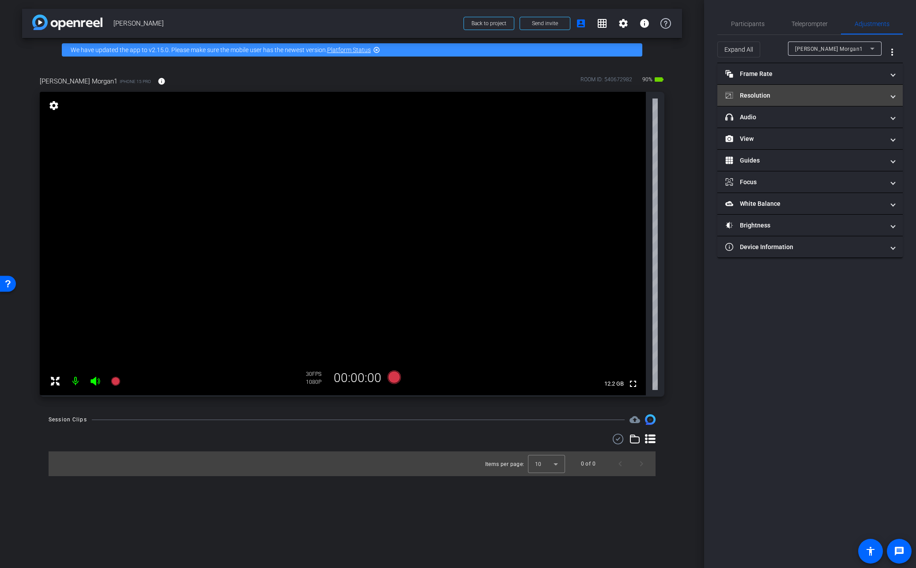
click at [787, 99] on mat-panel-title "Resolution" at bounding box center [805, 95] width 159 height 9
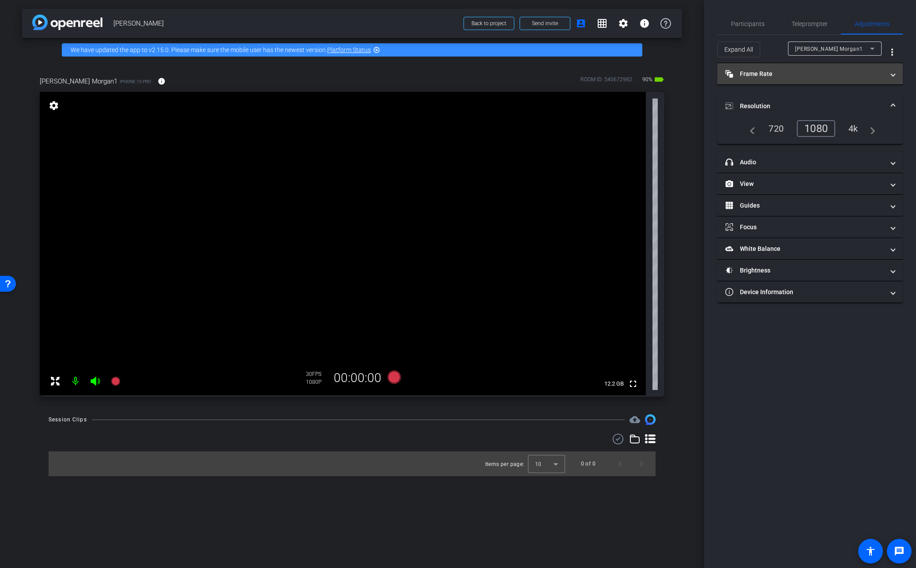
click at [795, 73] on mat-panel-title "Frame Rate Frame Rate" at bounding box center [805, 73] width 159 height 9
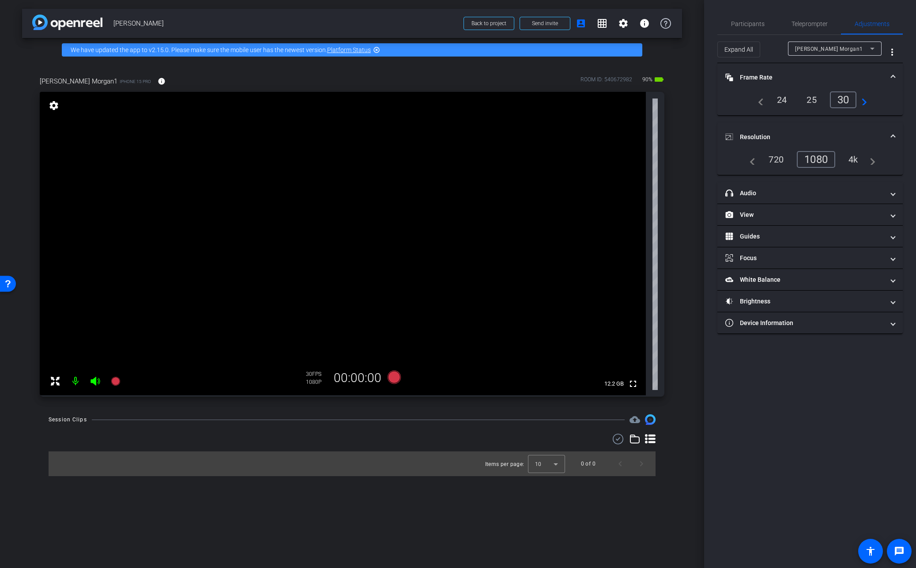
click at [827, 139] on mat-panel-title "Resolution" at bounding box center [805, 137] width 159 height 9
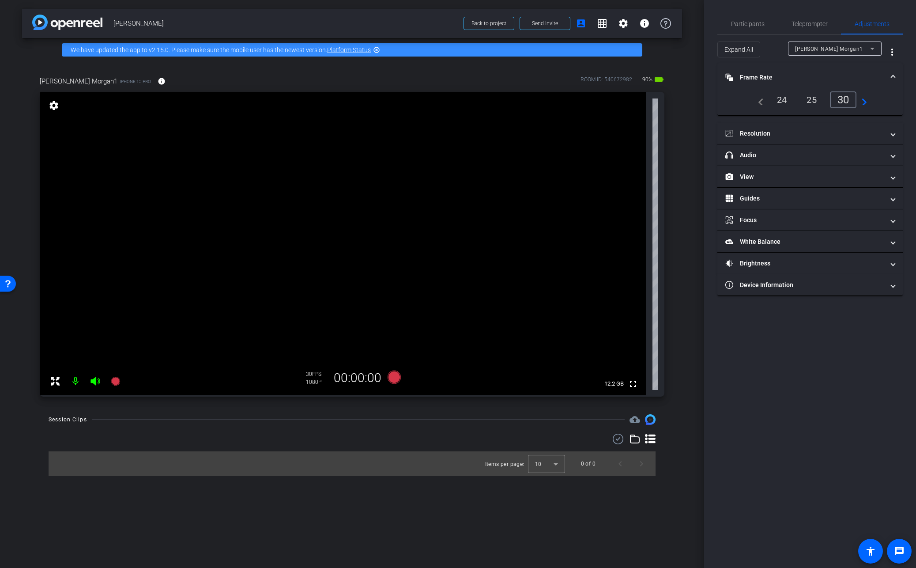
click at [794, 81] on mat-panel-title "Frame Rate Frame Rate" at bounding box center [805, 77] width 159 height 9
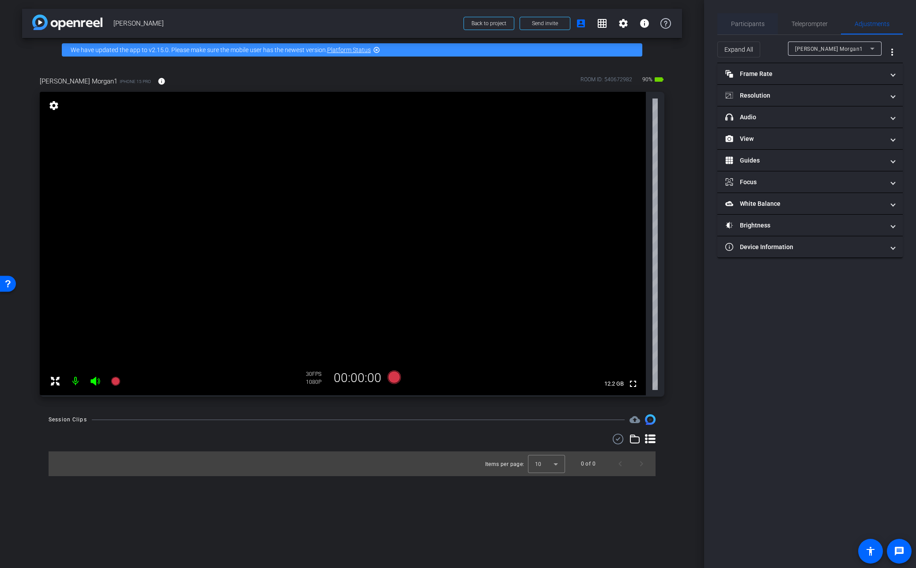
click at [751, 26] on span "Participants" at bounding box center [748, 24] width 34 height 6
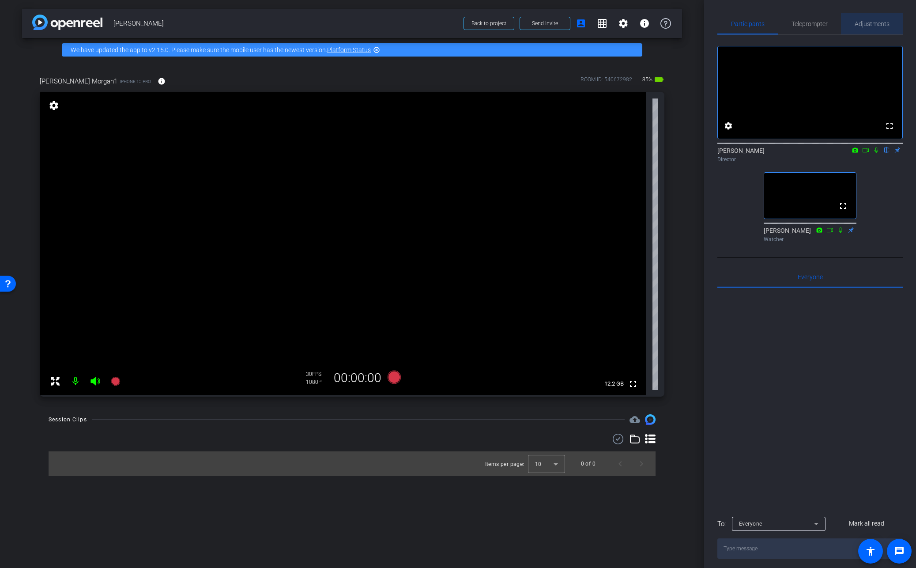
click at [878, 26] on span "Adjustments" at bounding box center [872, 24] width 35 height 6
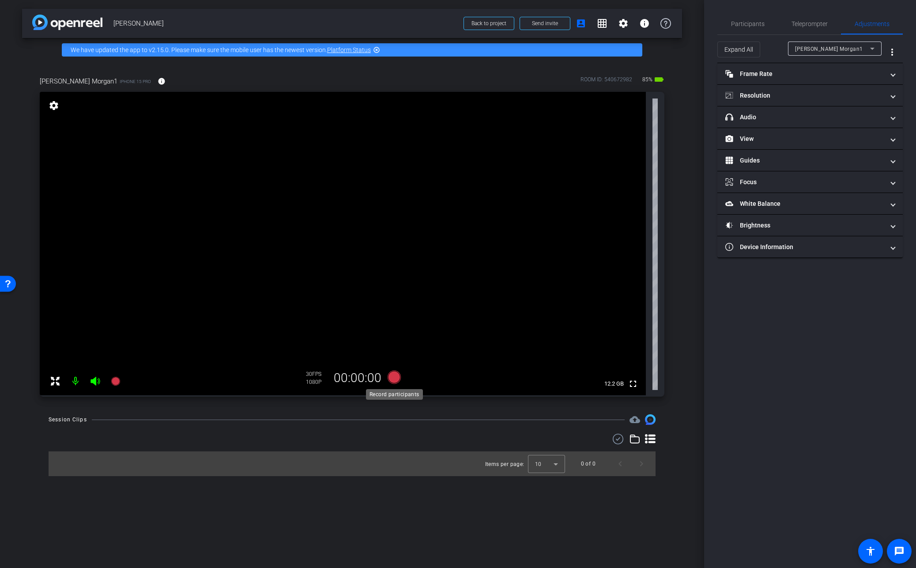
click at [394, 379] on icon at bounding box center [393, 377] width 13 height 13
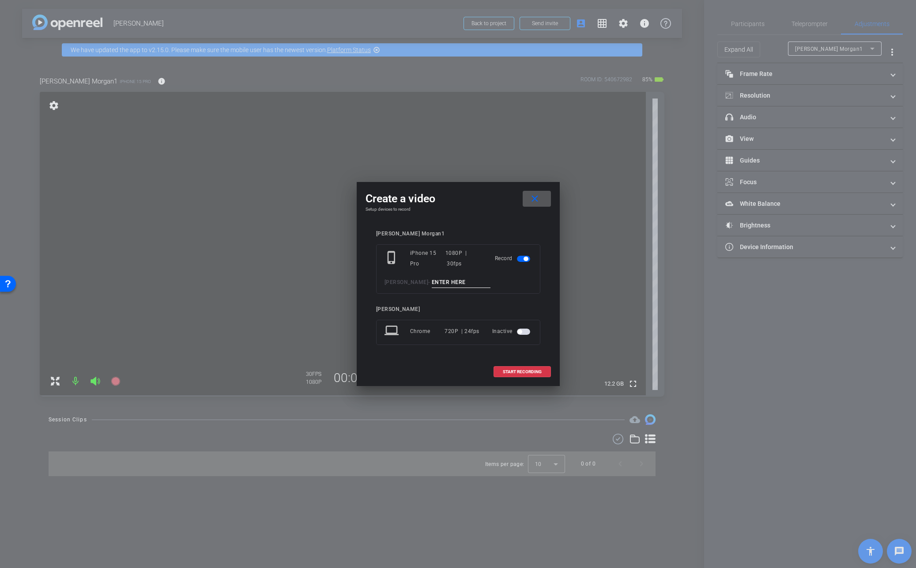
click at [470, 285] on input at bounding box center [461, 282] width 59 height 11
type input "Chris Take 1"
click at [520, 371] on span "START RECORDING" at bounding box center [522, 372] width 39 height 4
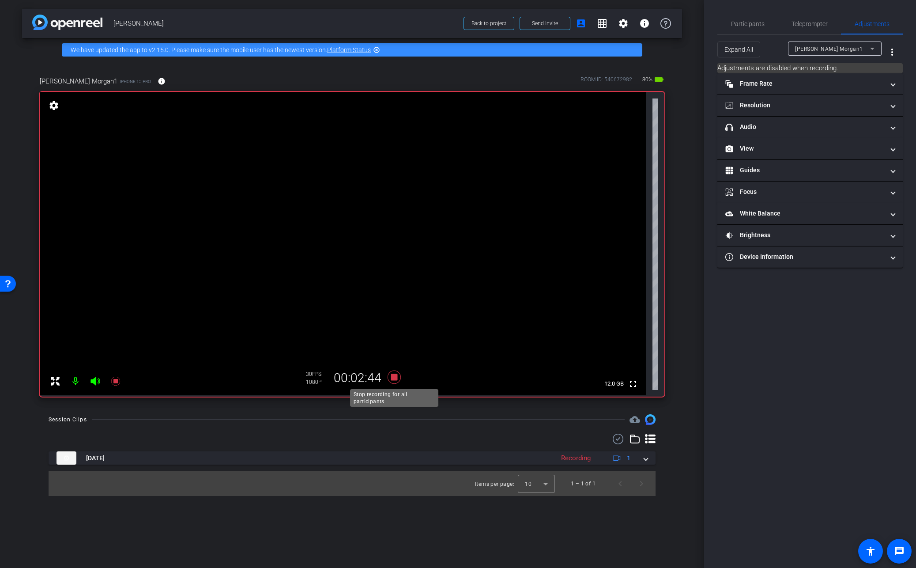
click at [395, 378] on icon at bounding box center [393, 377] width 13 height 13
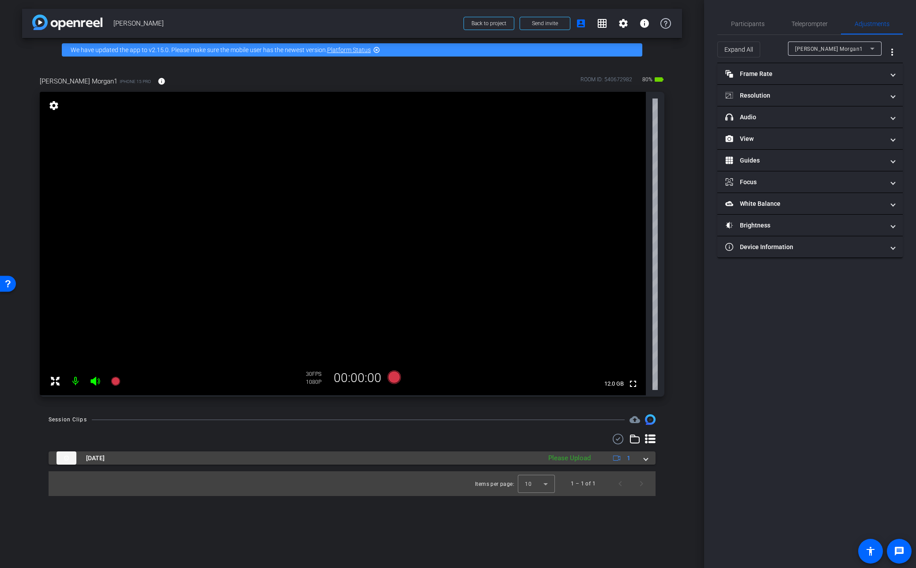
click at [645, 458] on span at bounding box center [646, 458] width 4 height 9
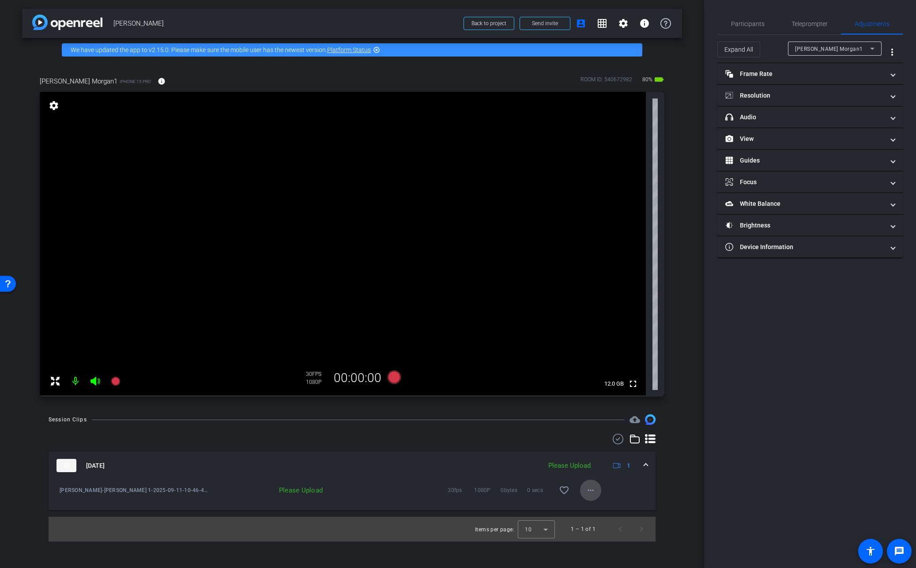
click at [593, 492] on mat-icon "more_horiz" at bounding box center [591, 490] width 11 height 11
click at [592, 507] on span "Upload" at bounding box center [604, 509] width 35 height 11
click at [392, 378] on icon at bounding box center [393, 377] width 13 height 13
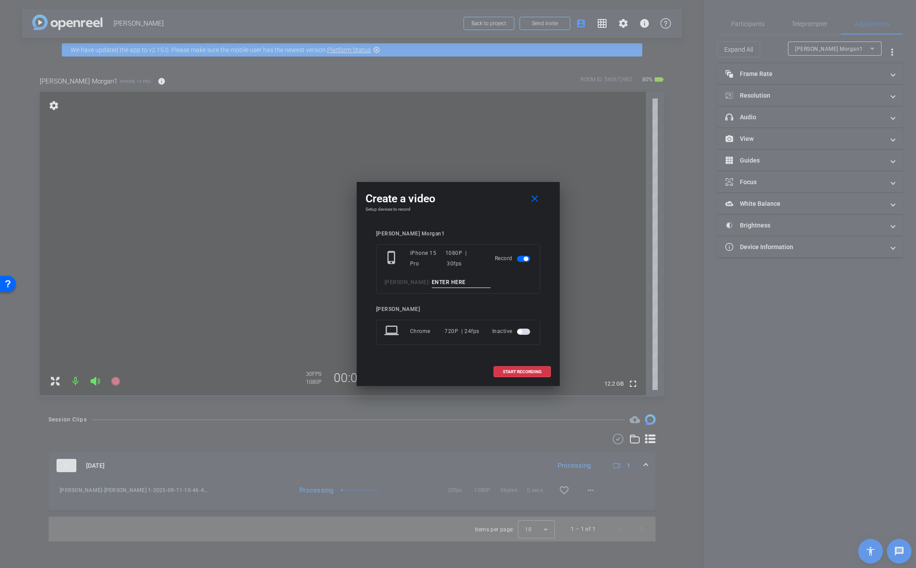
click at [471, 279] on input at bounding box center [461, 282] width 59 height 11
type input "Chris Take 2"
click at [517, 373] on span "START RECORDING" at bounding box center [522, 372] width 39 height 4
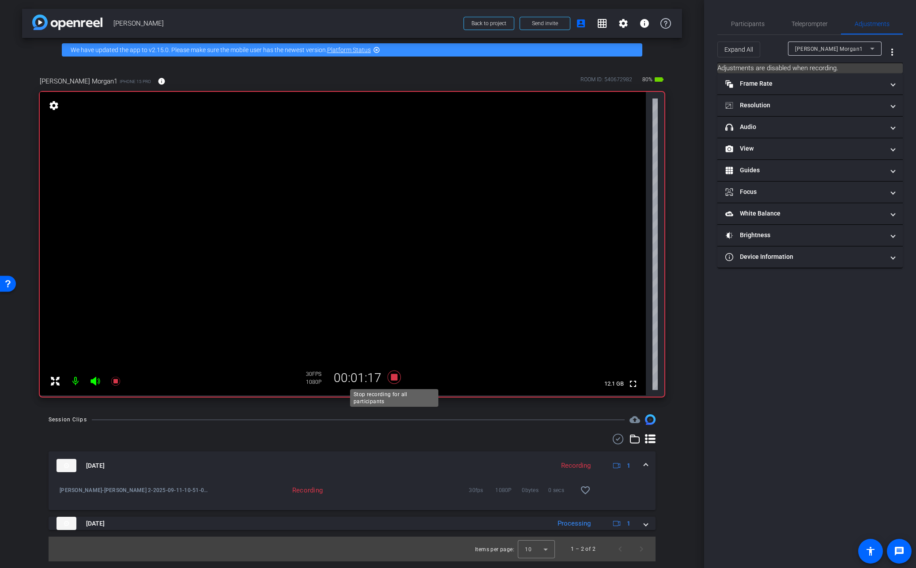
click at [394, 378] on icon at bounding box center [393, 377] width 13 height 13
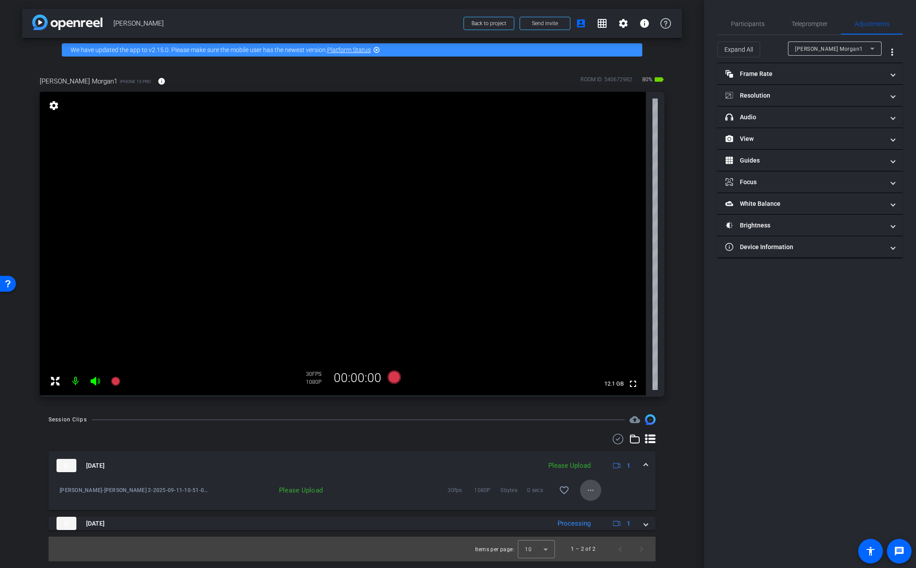
click at [592, 492] on mat-icon "more_horiz" at bounding box center [591, 490] width 11 height 11
click at [598, 506] on span "Upload" at bounding box center [604, 509] width 35 height 11
click at [394, 377] on icon at bounding box center [393, 377] width 13 height 13
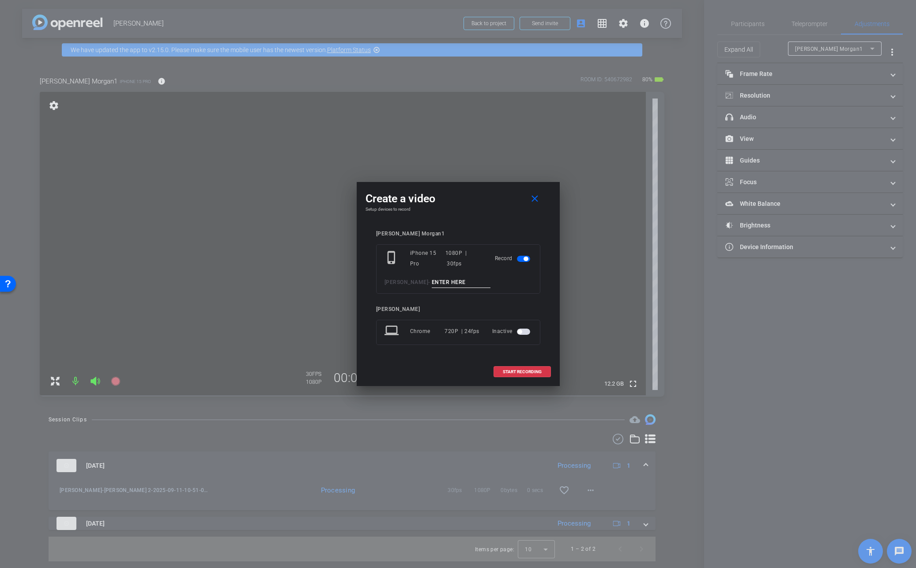
click at [439, 284] on input at bounding box center [461, 282] width 59 height 11
type input "Chris Take 3"
click at [517, 372] on span "START RECORDING" at bounding box center [522, 372] width 39 height 4
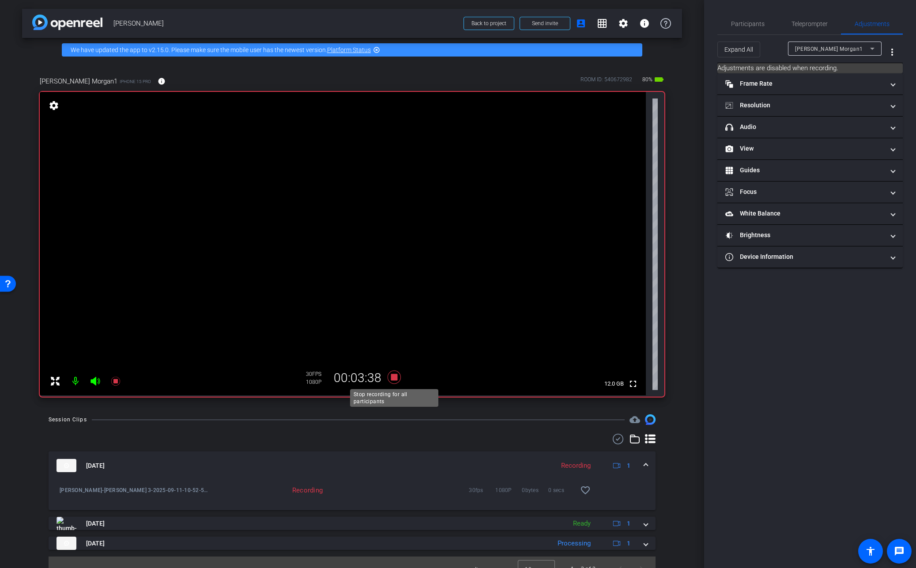
click at [393, 377] on icon at bounding box center [393, 377] width 13 height 13
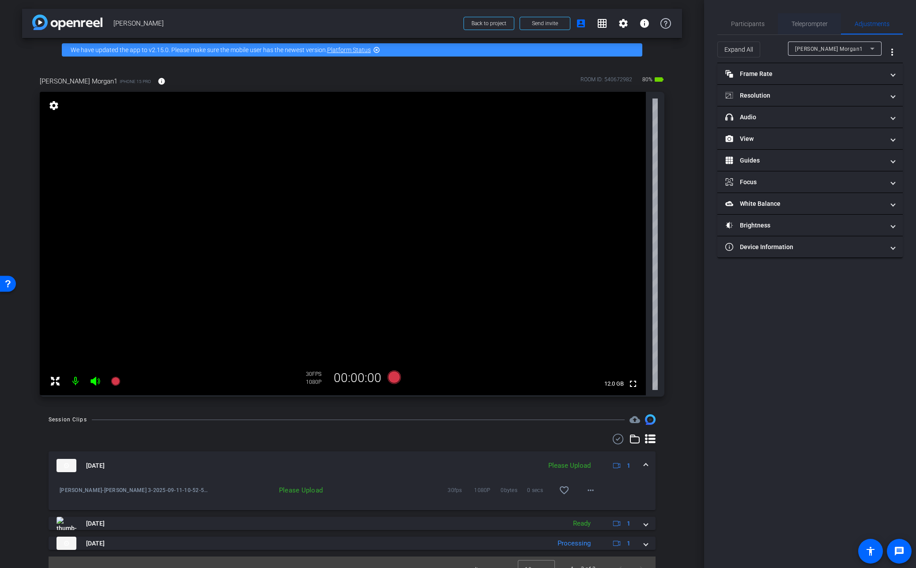
click at [799, 25] on span "Teleprompter" at bounding box center [810, 24] width 36 height 6
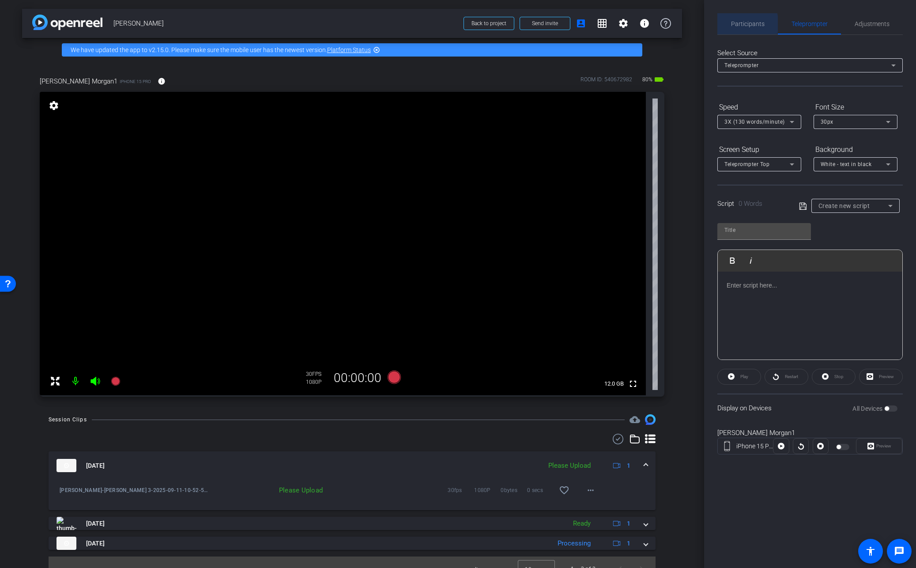
drag, startPoint x: 744, startPoint y: 24, endPoint x: 733, endPoint y: 31, distance: 13.5
click at [744, 24] on span "Participants" at bounding box center [748, 24] width 34 height 6
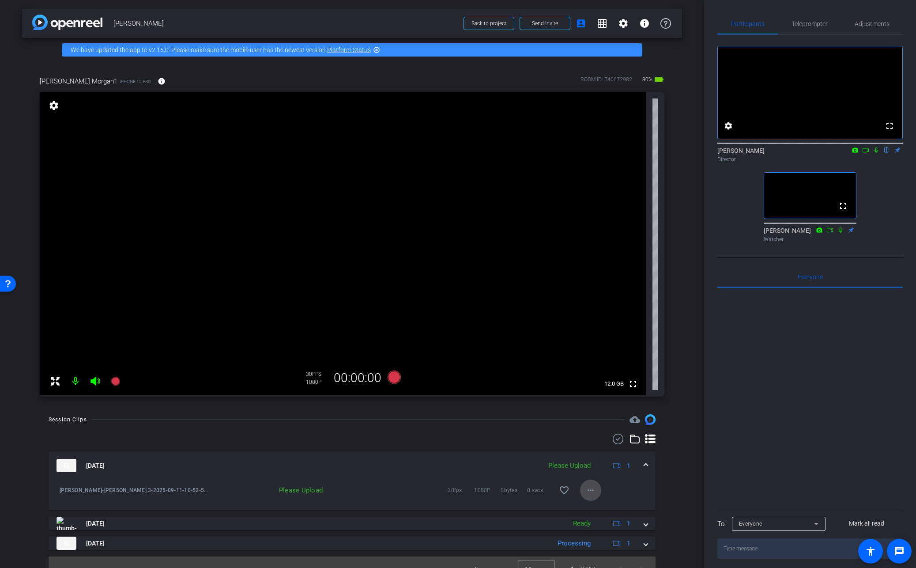
click at [589, 490] on mat-icon "more_horiz" at bounding box center [591, 490] width 11 height 11
click at [593, 509] on span "Upload" at bounding box center [604, 509] width 35 height 11
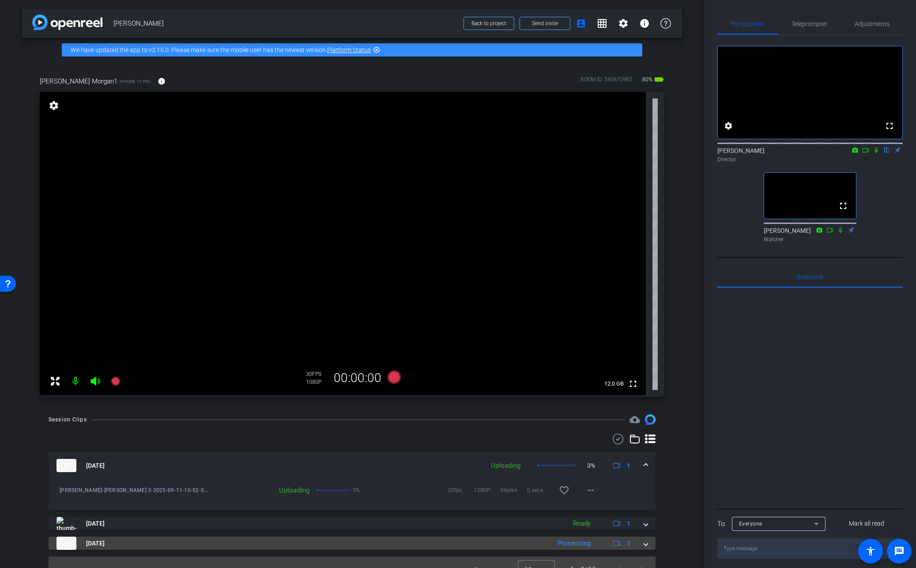
scroll to position [13, 0]
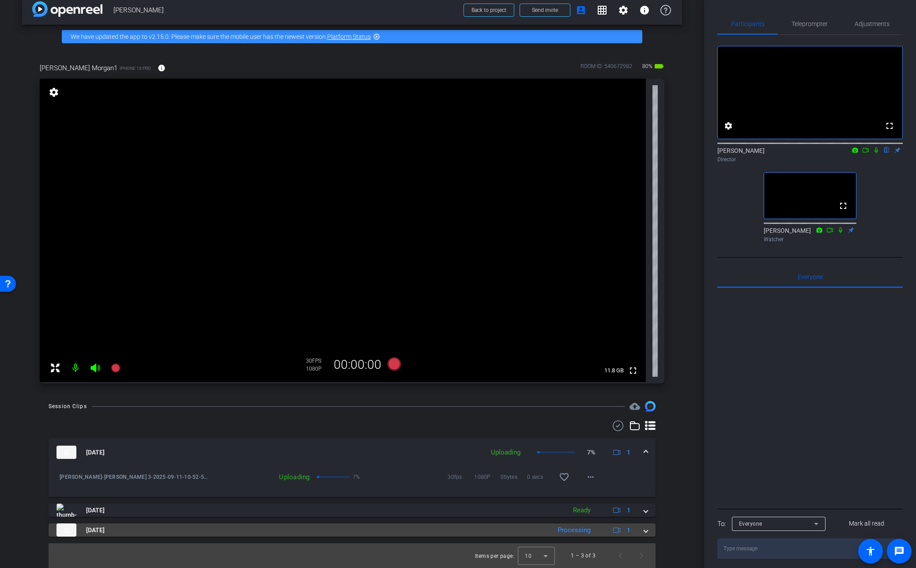
click at [644, 532] on span at bounding box center [646, 530] width 4 height 9
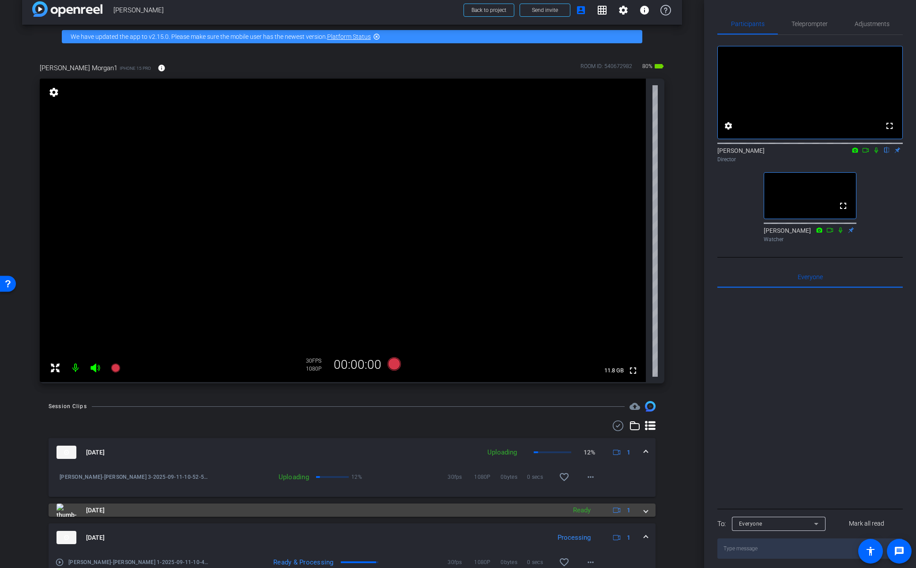
click at [647, 515] on span at bounding box center [646, 510] width 4 height 9
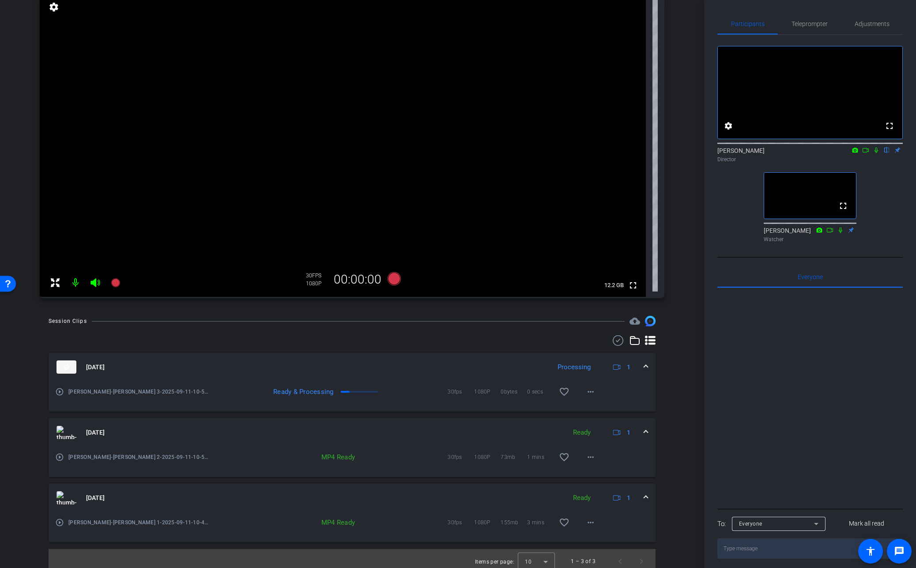
scroll to position [104, 0]
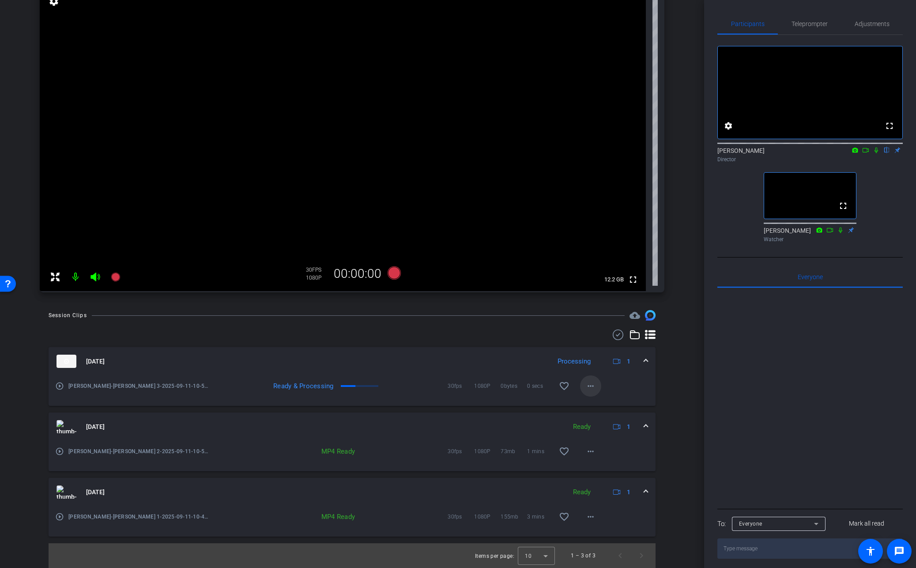
click at [589, 385] on mat-icon "more_horiz" at bounding box center [591, 386] width 11 height 11
click at [390, 363] on div at bounding box center [458, 284] width 916 height 568
click at [589, 387] on mat-icon "more_horiz" at bounding box center [591, 386] width 11 height 11
click at [620, 384] on div at bounding box center [458, 284] width 916 height 568
click at [589, 386] on mat-icon "more_horiz" at bounding box center [591, 386] width 11 height 11
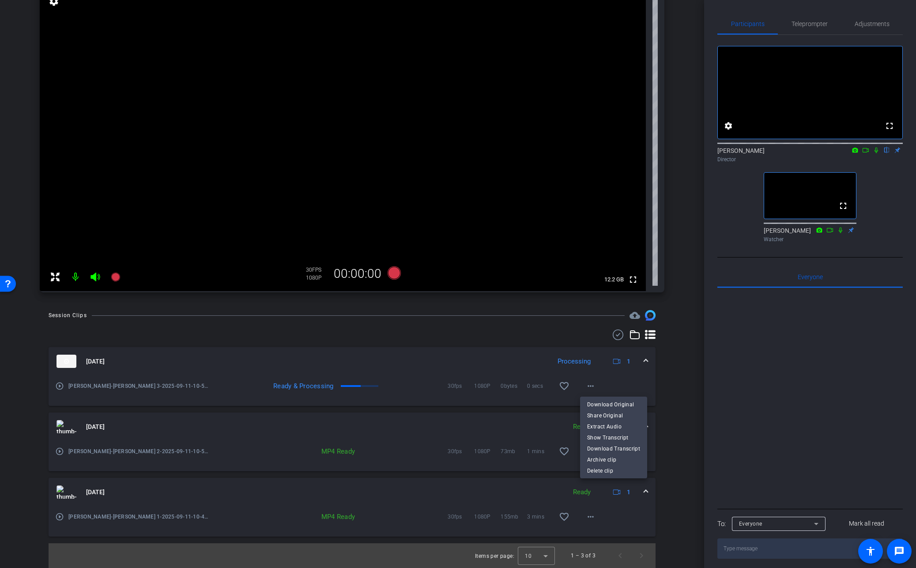
click at [620, 381] on div at bounding box center [458, 284] width 916 height 568
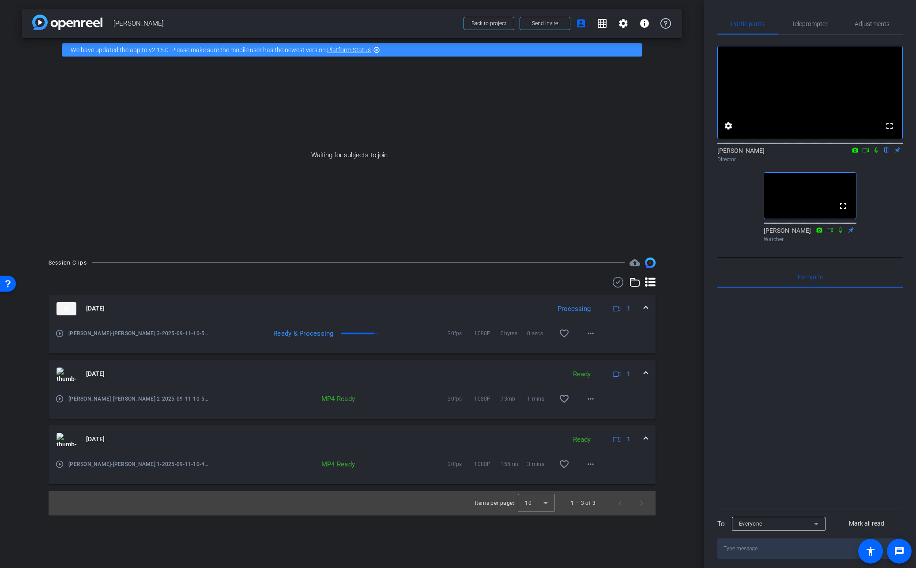
scroll to position [0, 0]
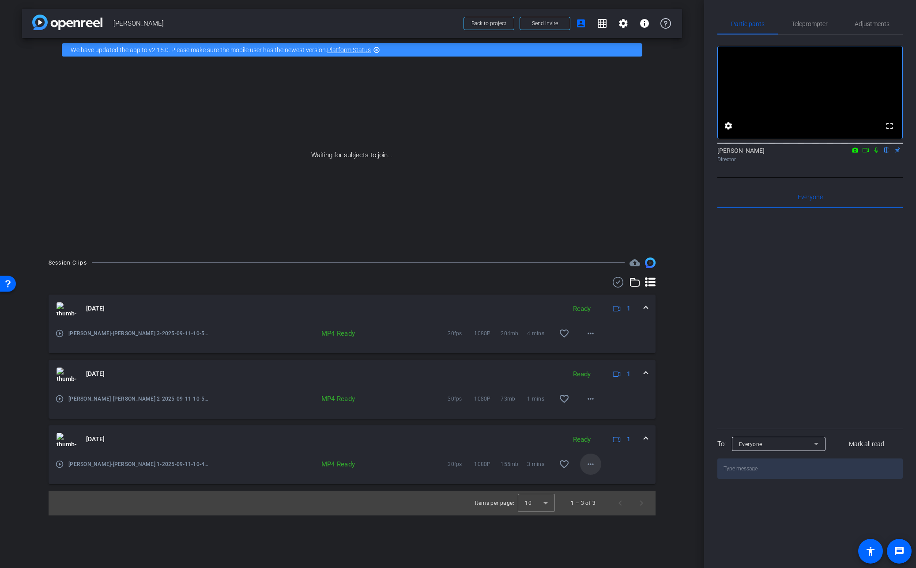
click at [591, 464] on mat-icon "more_horiz" at bounding box center [591, 464] width 11 height 11
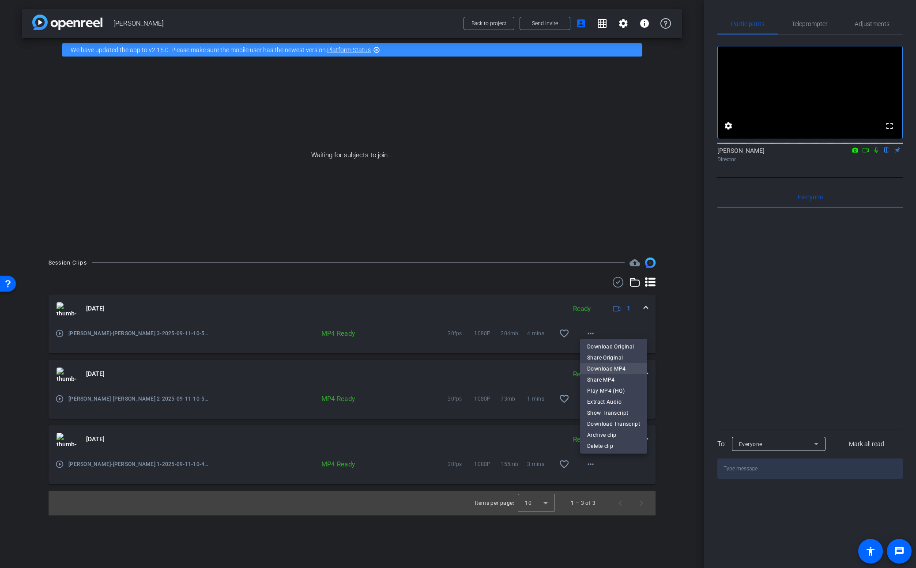
click at [604, 368] on span "Download MP4" at bounding box center [613, 369] width 53 height 11
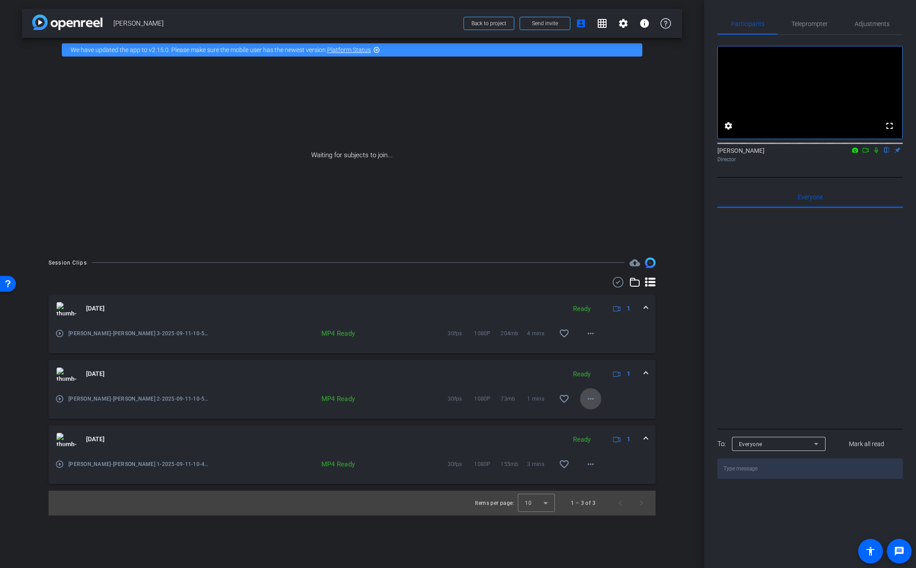
click at [592, 398] on mat-icon "more_horiz" at bounding box center [591, 399] width 11 height 11
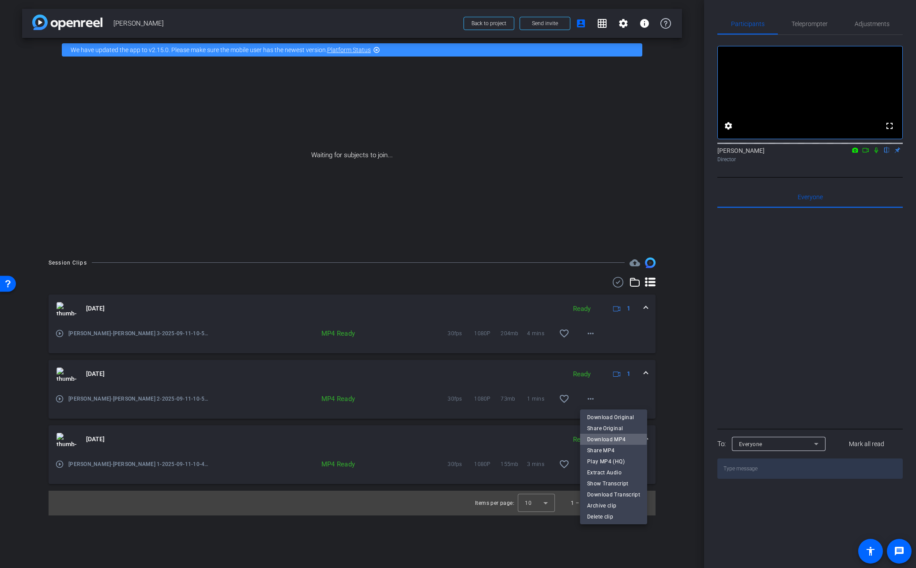
click at [602, 437] on span "Download MP4" at bounding box center [613, 439] width 53 height 11
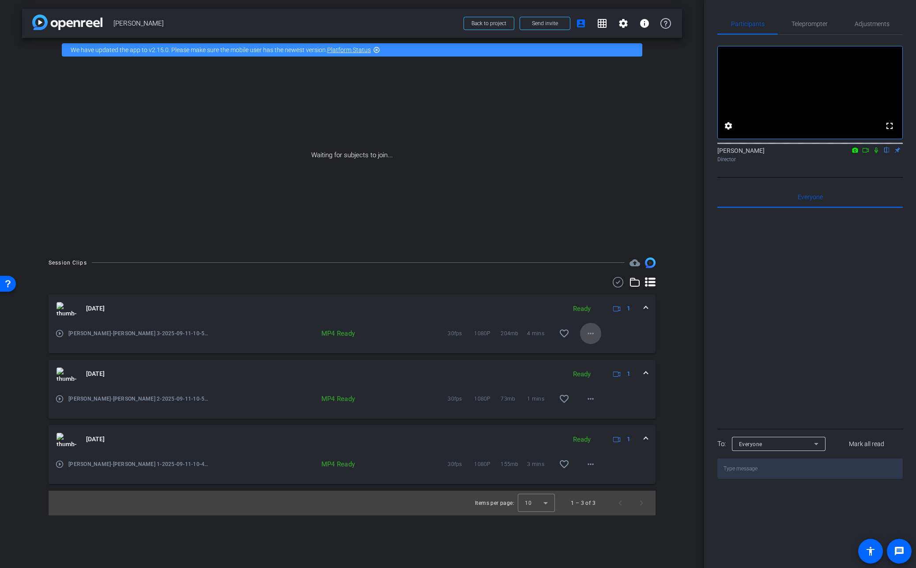
click at [590, 332] on mat-icon "more_horiz" at bounding box center [591, 333] width 11 height 11
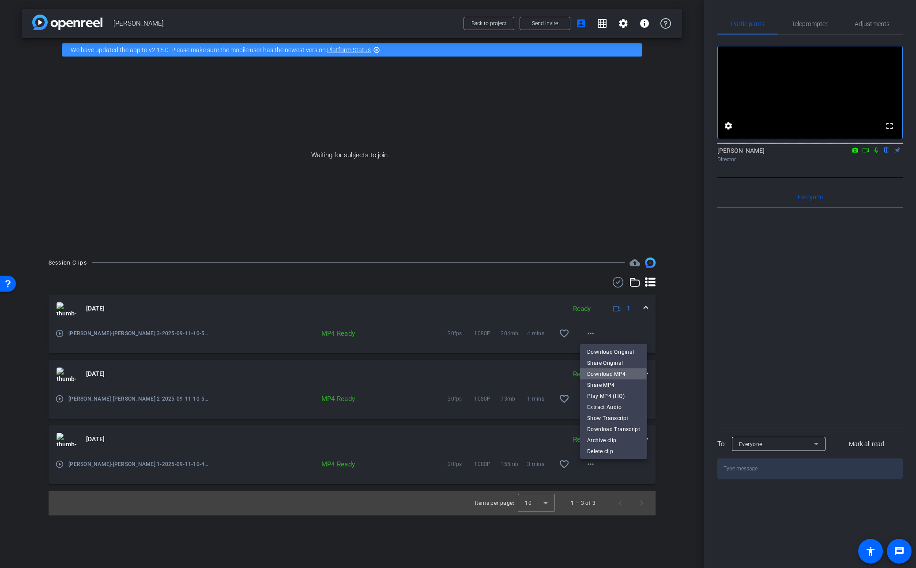
click at [599, 373] on span "Download MP4" at bounding box center [613, 374] width 53 height 11
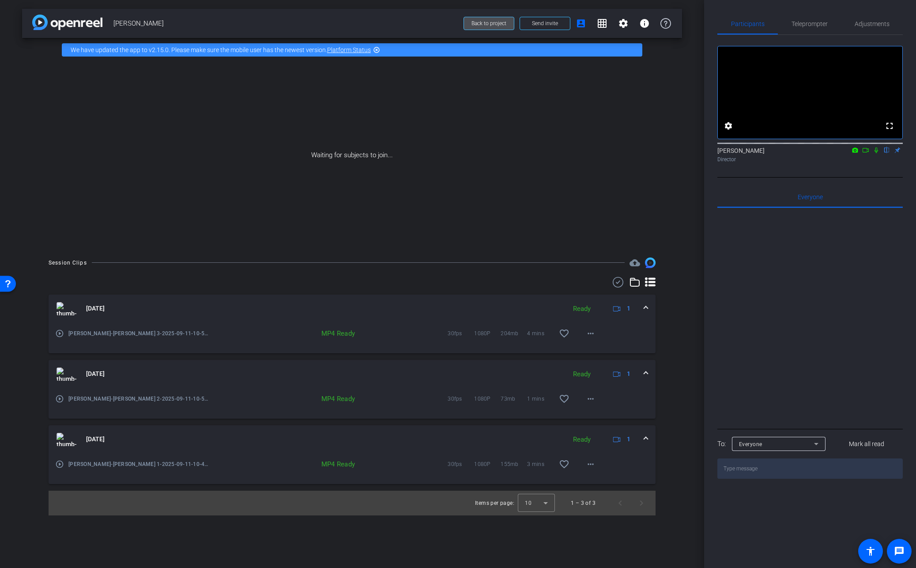
click at [494, 23] on span "Back to project" at bounding box center [489, 23] width 35 height 6
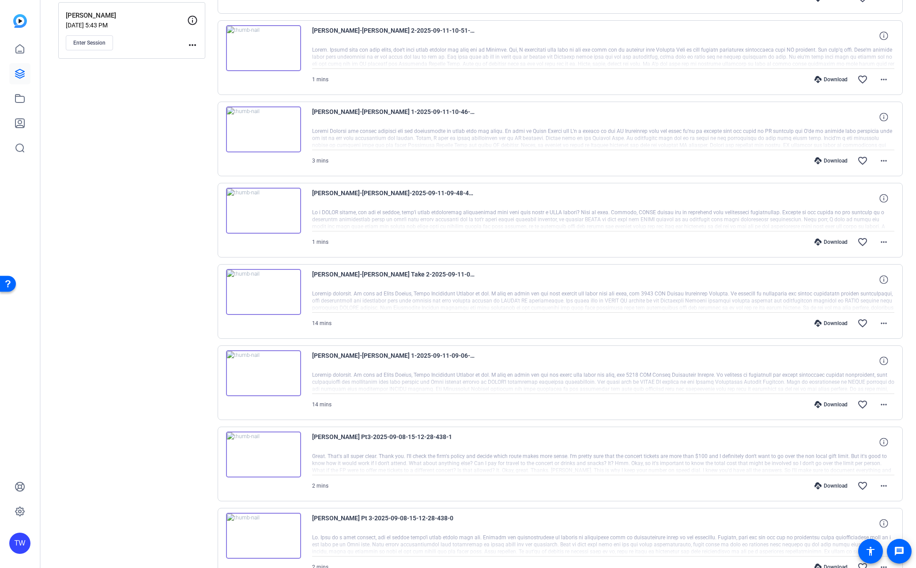
scroll to position [222, 0]
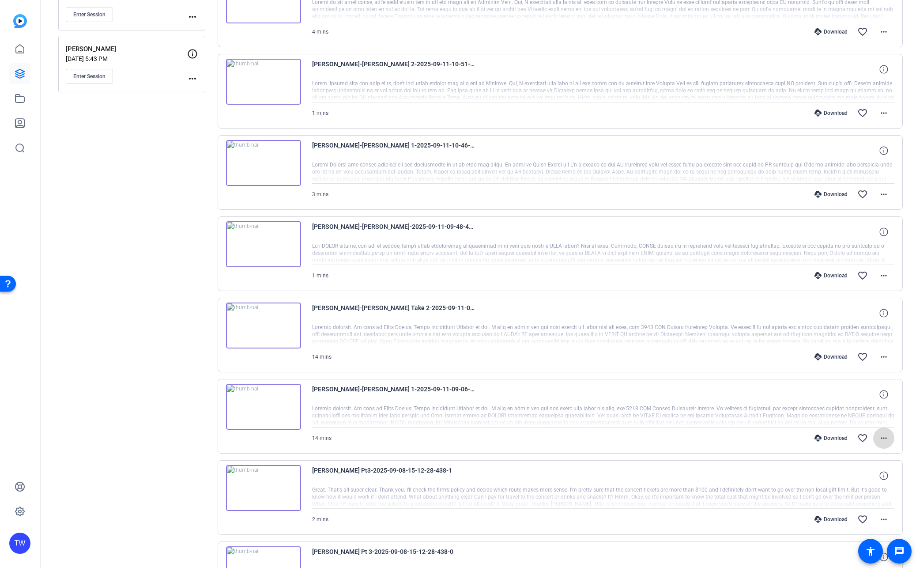
click at [883, 437] on mat-icon "more_horiz" at bounding box center [884, 438] width 11 height 11
click at [857, 479] on span "Download MP4" at bounding box center [861, 478] width 53 height 11
click at [884, 356] on mat-icon "more_horiz" at bounding box center [884, 357] width 11 height 11
click at [859, 397] on span "Download MP4" at bounding box center [861, 397] width 53 height 11
click at [883, 275] on mat-icon "more_horiz" at bounding box center [884, 275] width 11 height 11
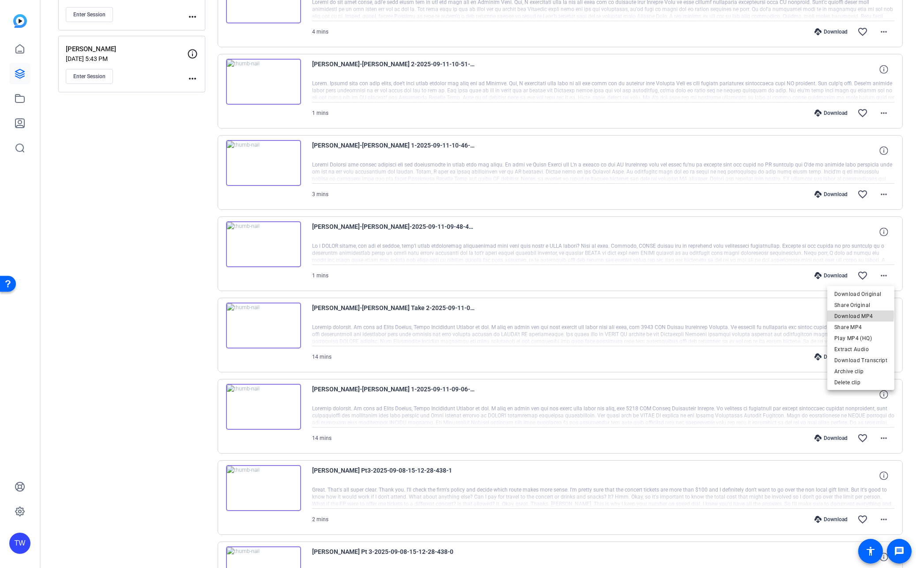
click at [859, 315] on span "Download MP4" at bounding box center [861, 316] width 53 height 11
